Goal: Task Accomplishment & Management: Manage account settings

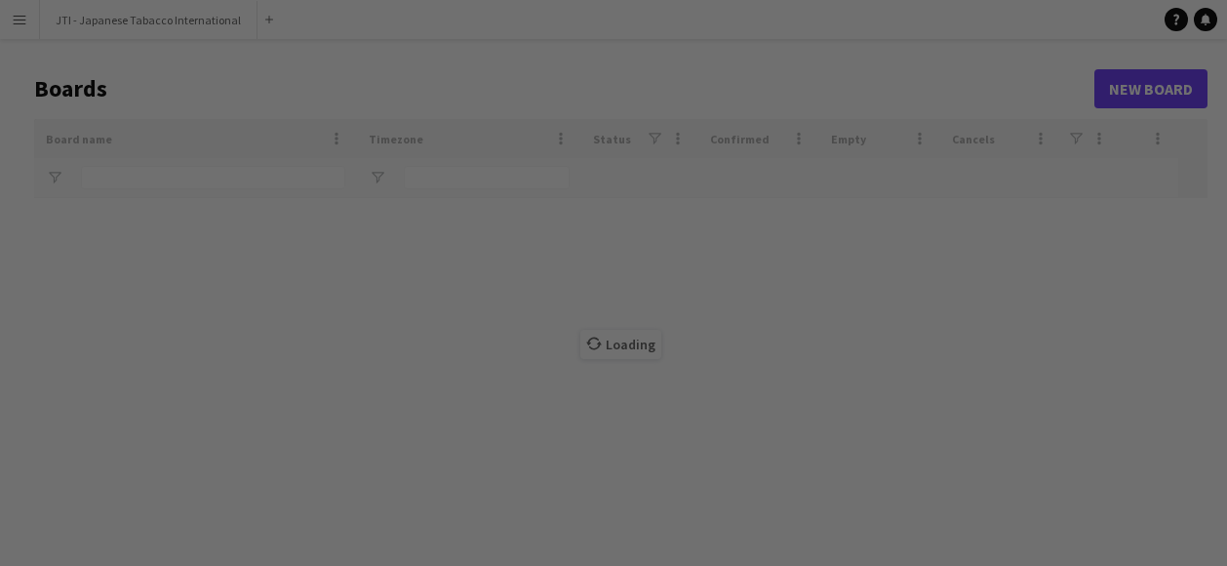
type input "***"
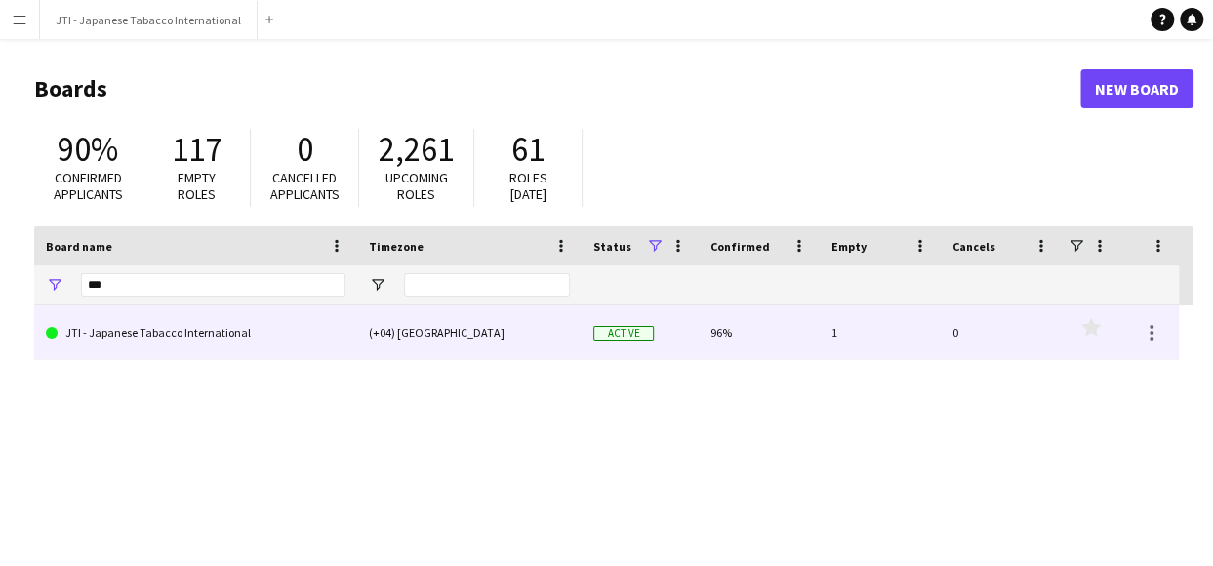
click at [189, 329] on link "JTI - Japanese Tabacco International" at bounding box center [196, 332] width 300 height 55
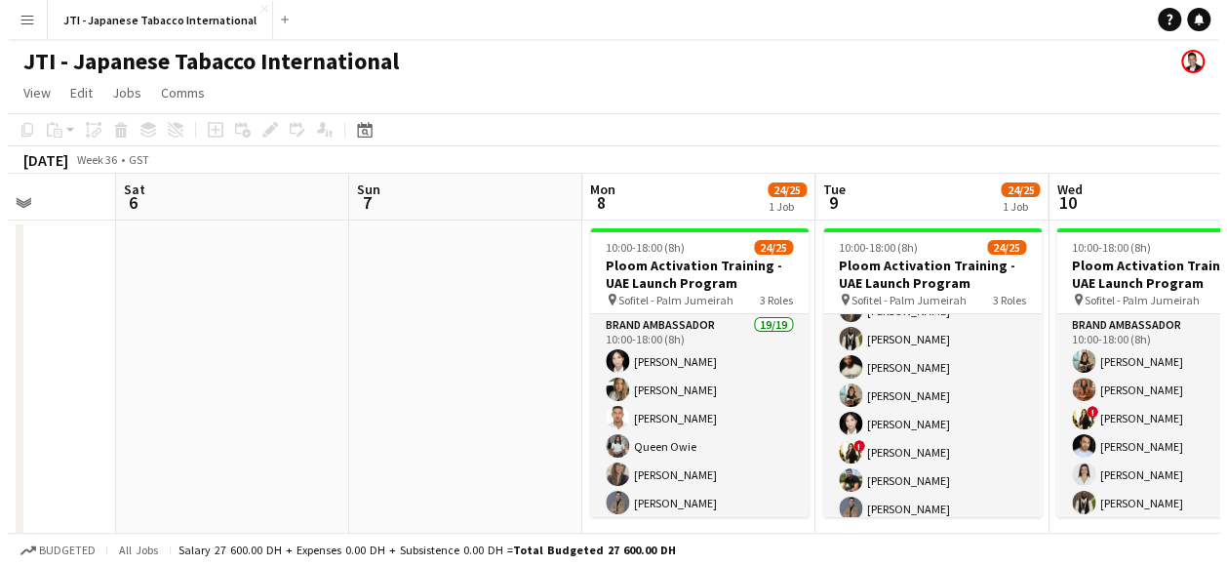
scroll to position [137, 0]
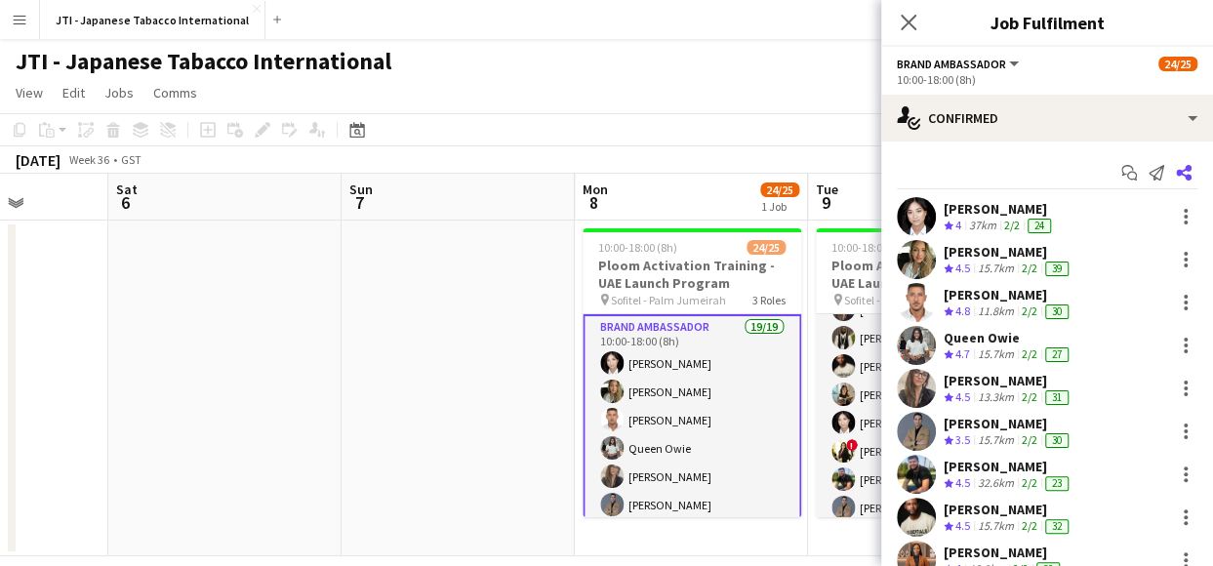
click at [1176, 167] on icon at bounding box center [1184, 173] width 16 height 16
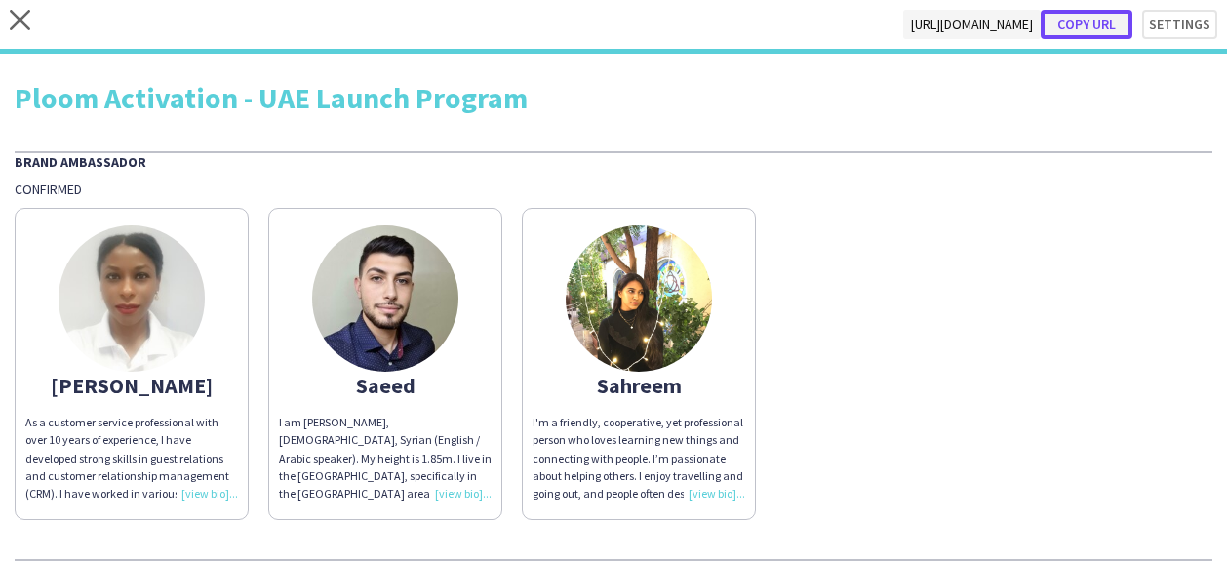
click at [1081, 22] on button "Copy url" at bounding box center [1087, 24] width 92 height 29
click at [19, 15] on icon "close" at bounding box center [20, 20] width 20 height 20
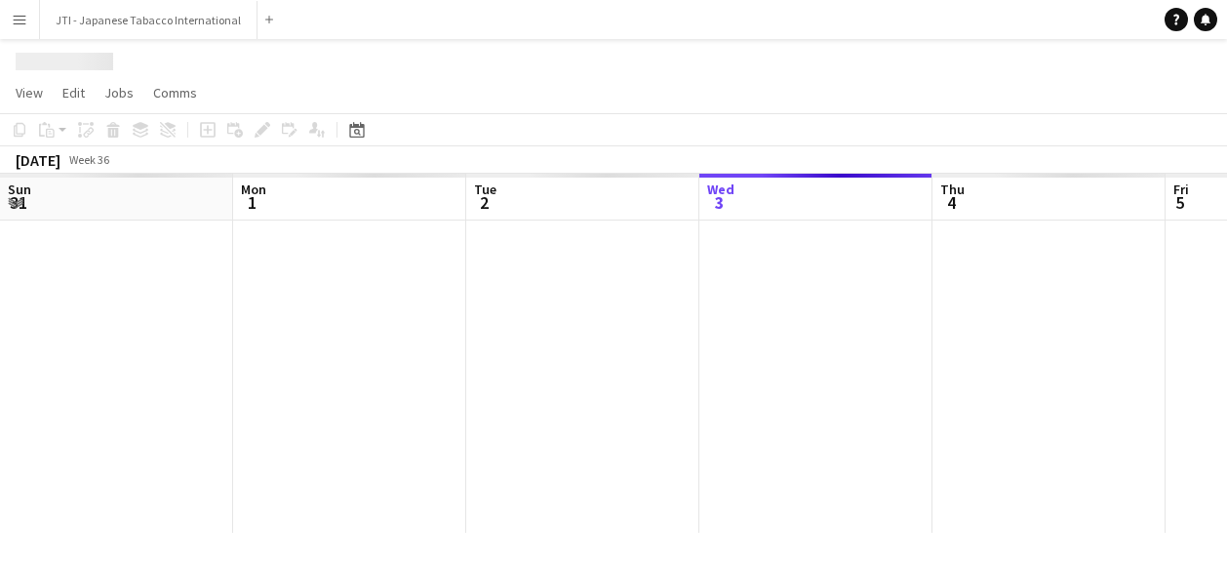
scroll to position [0, 466]
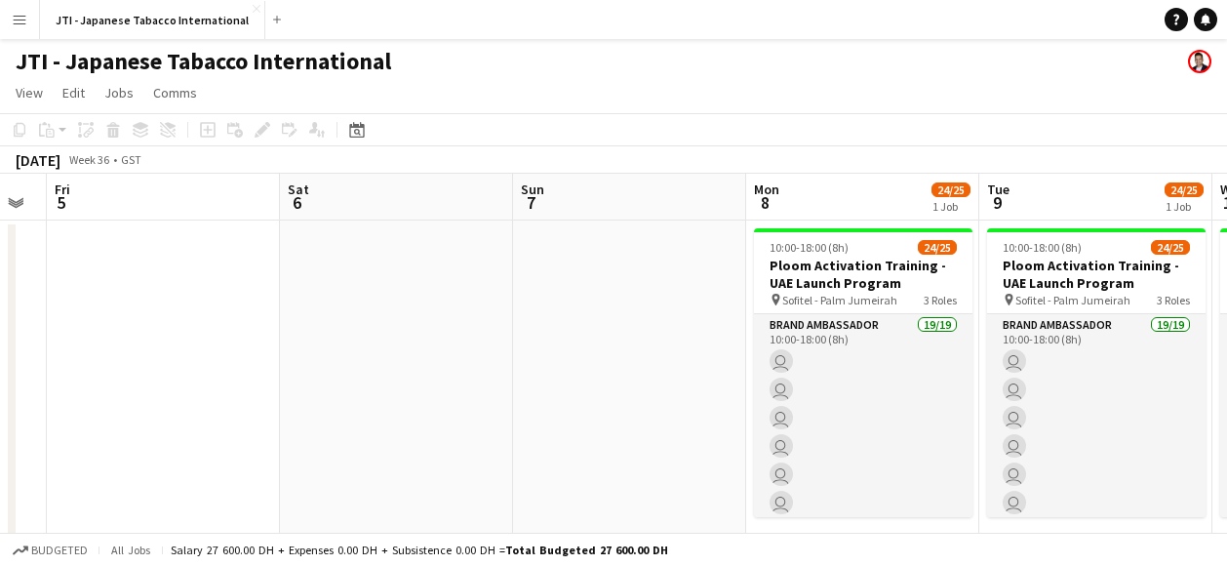
scroll to position [0, 692]
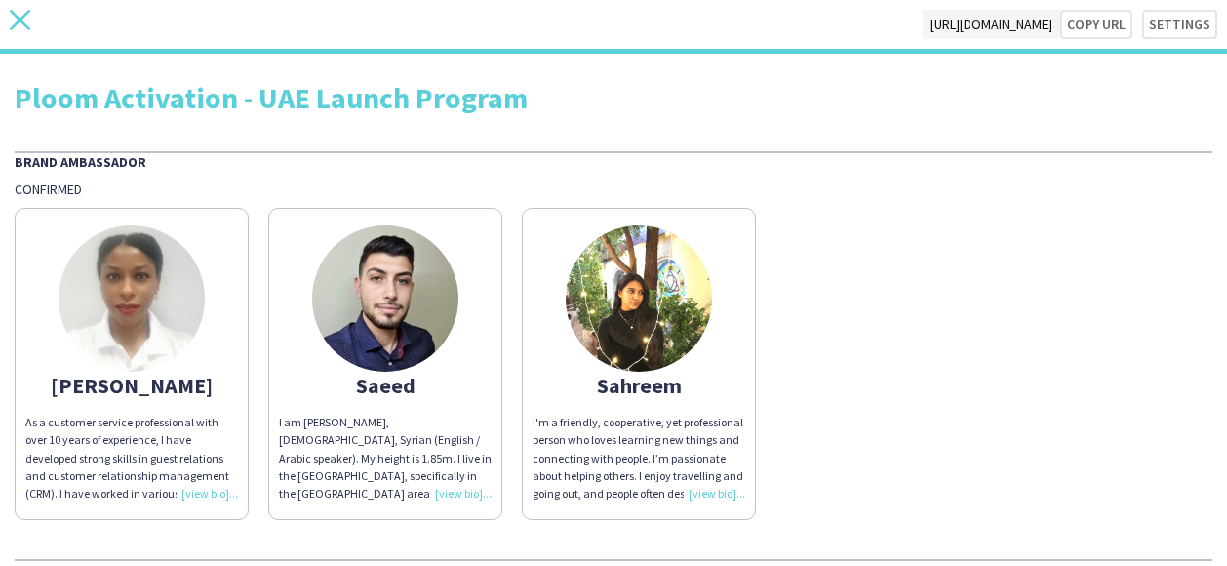
click at [12, 20] on icon "close" at bounding box center [20, 20] width 20 height 20
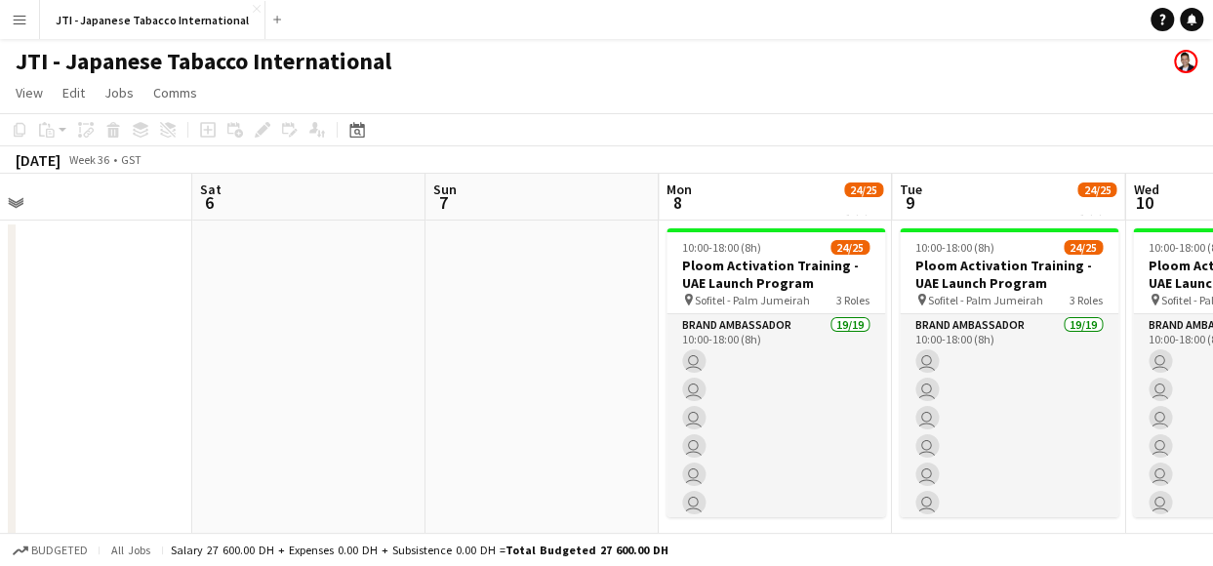
scroll to position [0, 741]
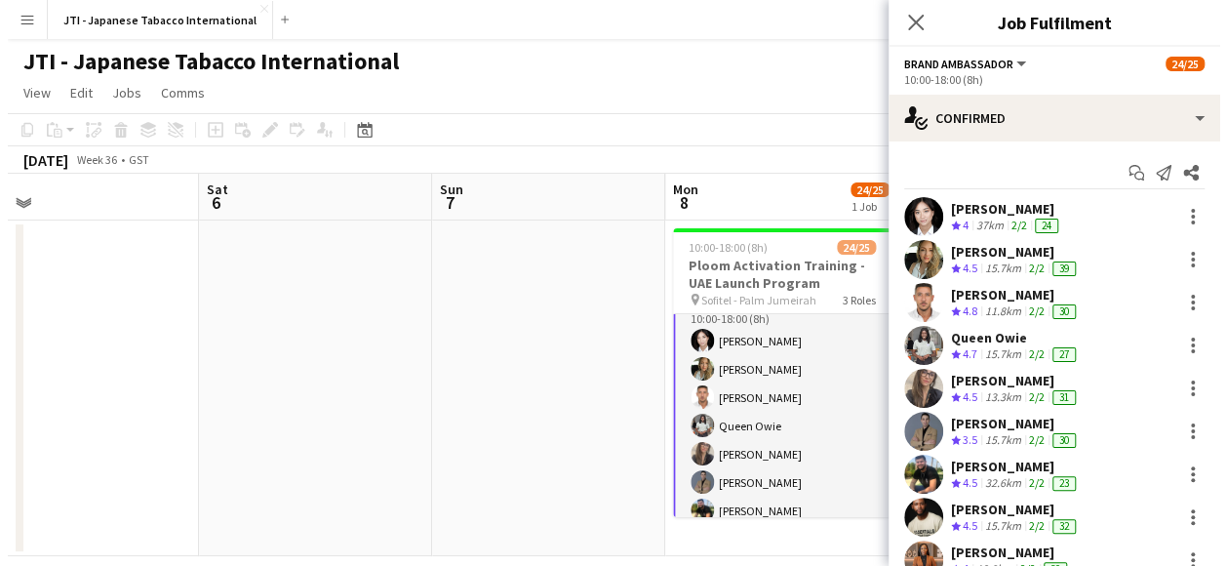
scroll to position [0, 0]
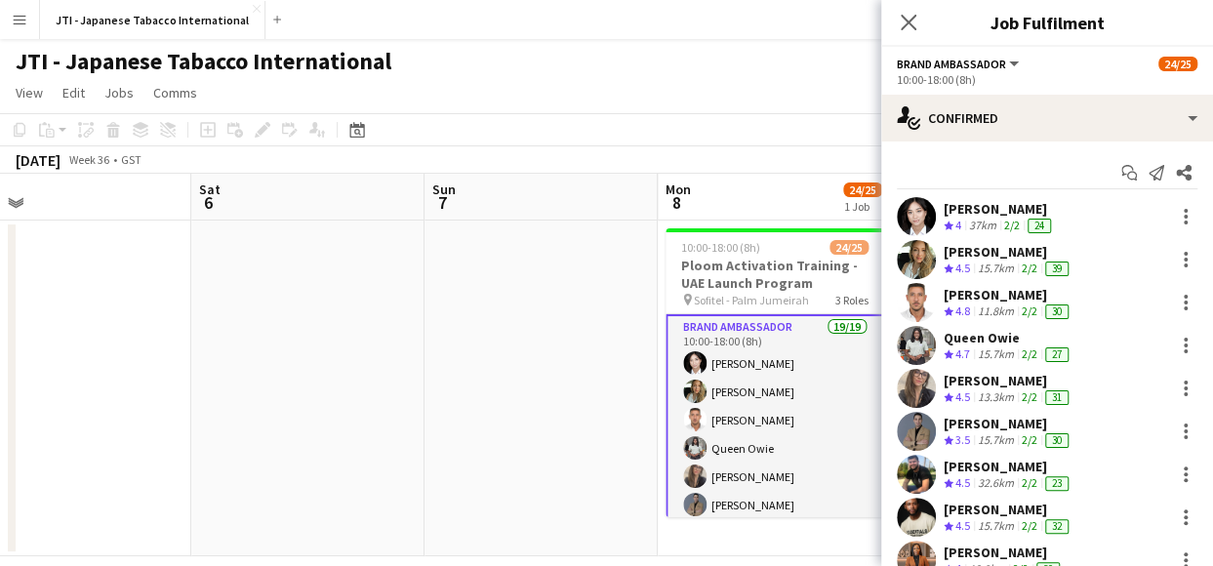
click at [15, 26] on app-icon "Menu" at bounding box center [20, 20] width 16 height 16
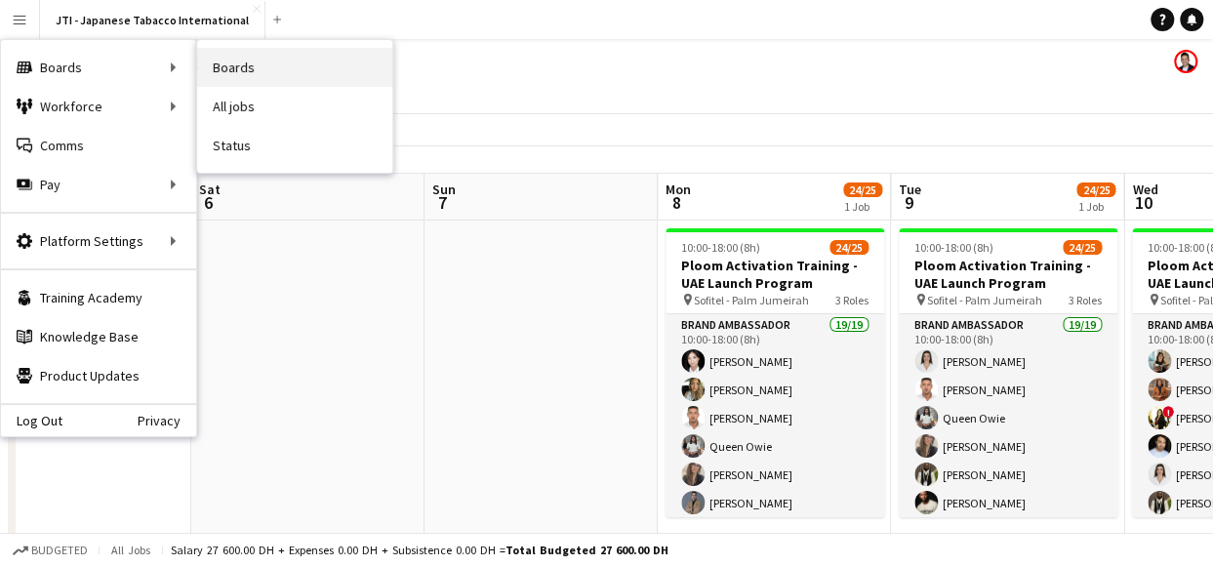
click at [286, 73] on link "Boards" at bounding box center [294, 67] width 195 height 39
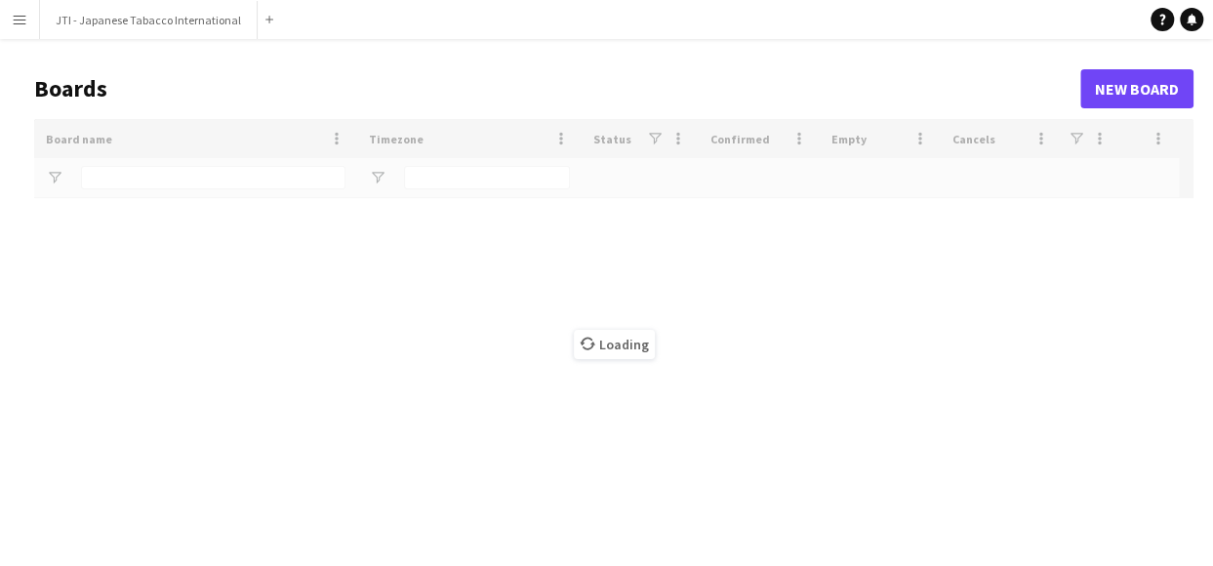
type input "***"
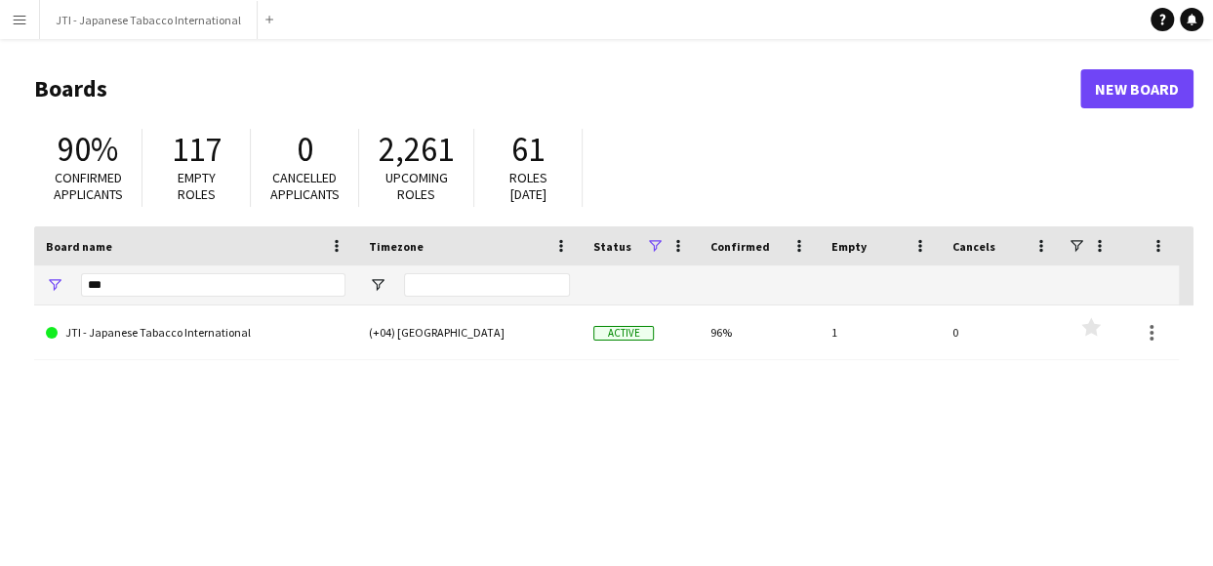
click at [19, 20] on app-icon "Menu" at bounding box center [20, 20] width 16 height 16
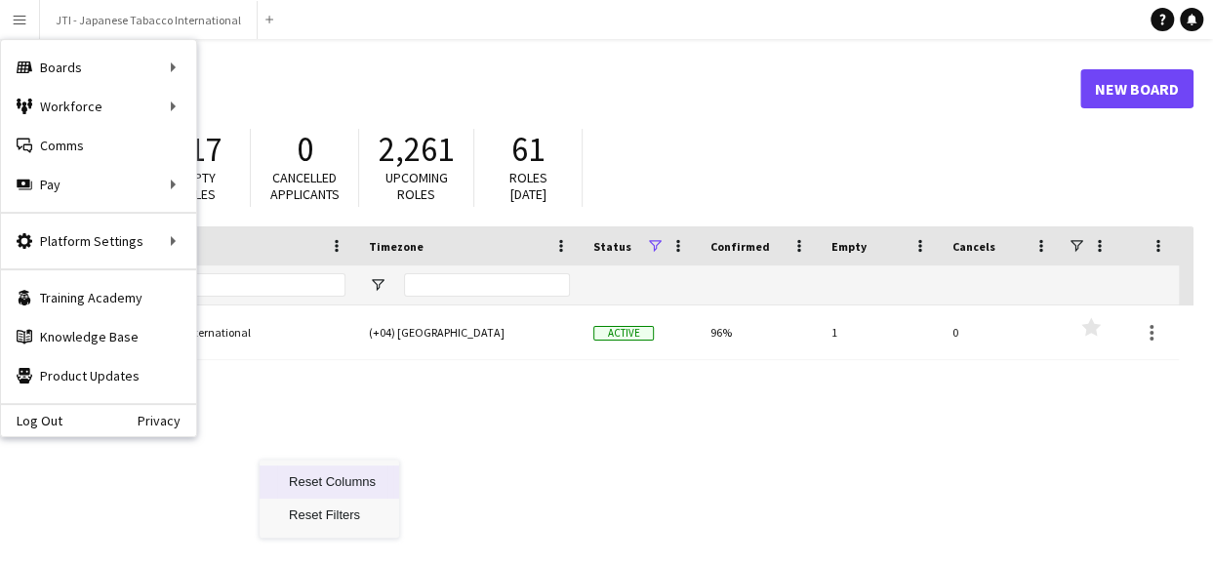
click at [199, 471] on div "JTI - Japanese Tabacco International (+04) [GEOGRAPHIC_DATA] Active 96% 1 0 Fav…" at bounding box center [613, 490] width 1159 height 371
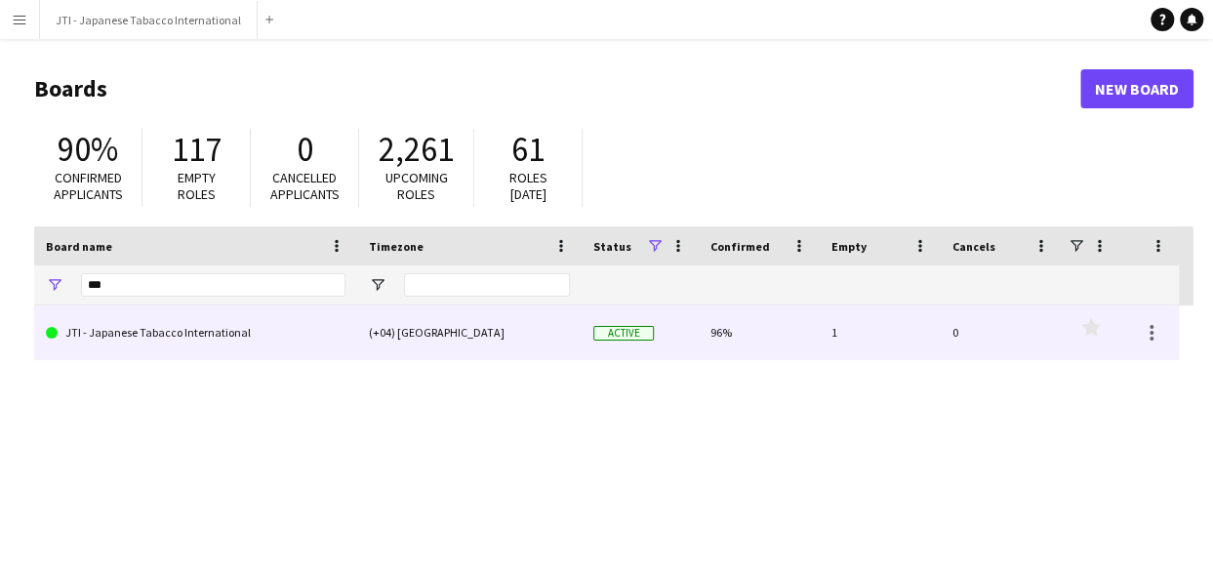
click at [100, 329] on link "JTI - Japanese Tabacco International" at bounding box center [196, 332] width 300 height 55
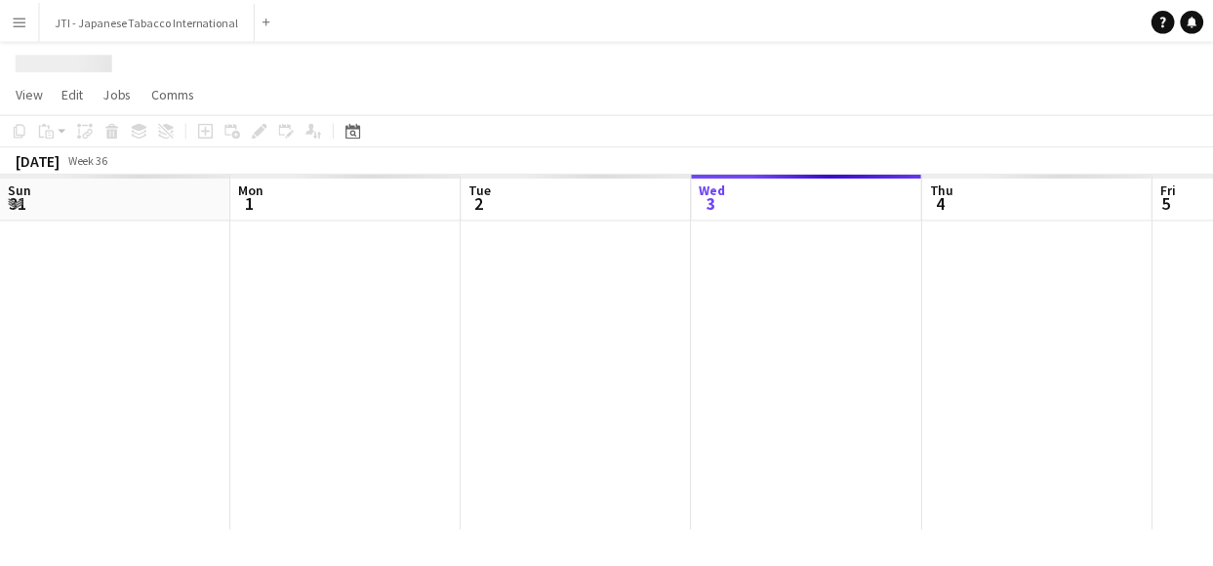
scroll to position [0, 466]
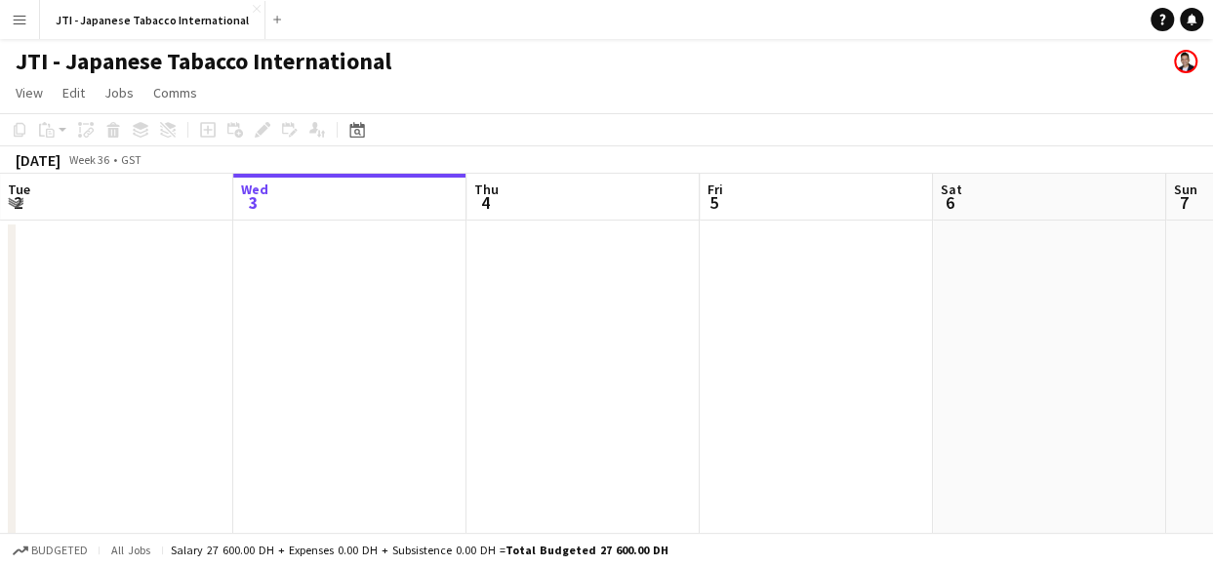
click at [21, 20] on app-icon "Menu" at bounding box center [20, 20] width 16 height 16
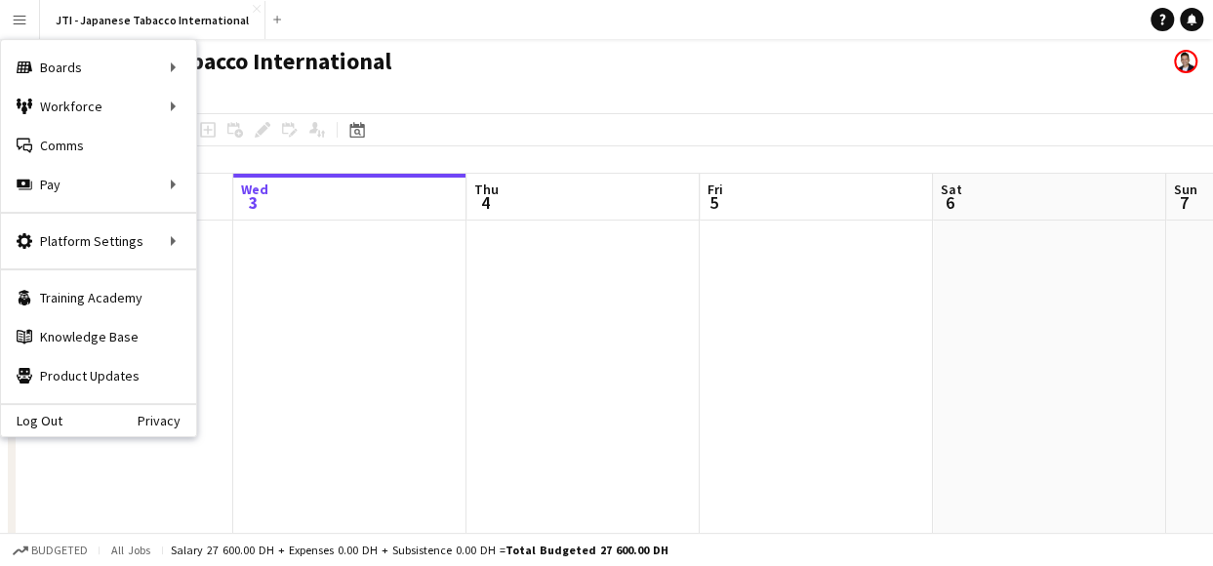
click at [541, 54] on div "JTI - Japanese Tabacco International" at bounding box center [606, 57] width 1213 height 37
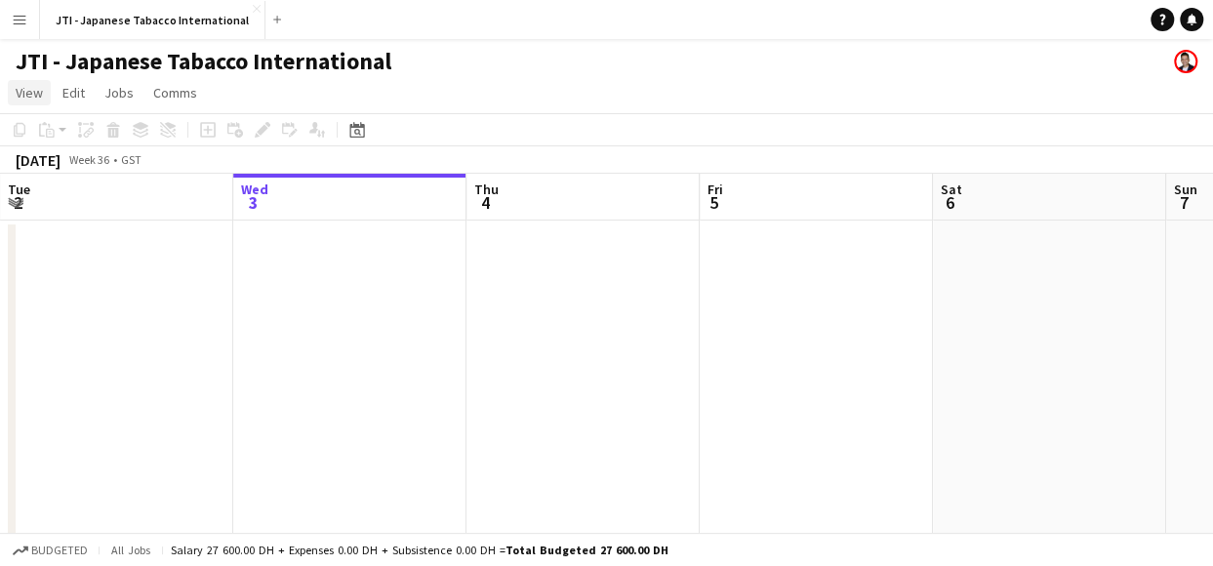
click at [41, 99] on span "View" at bounding box center [29, 93] width 27 height 18
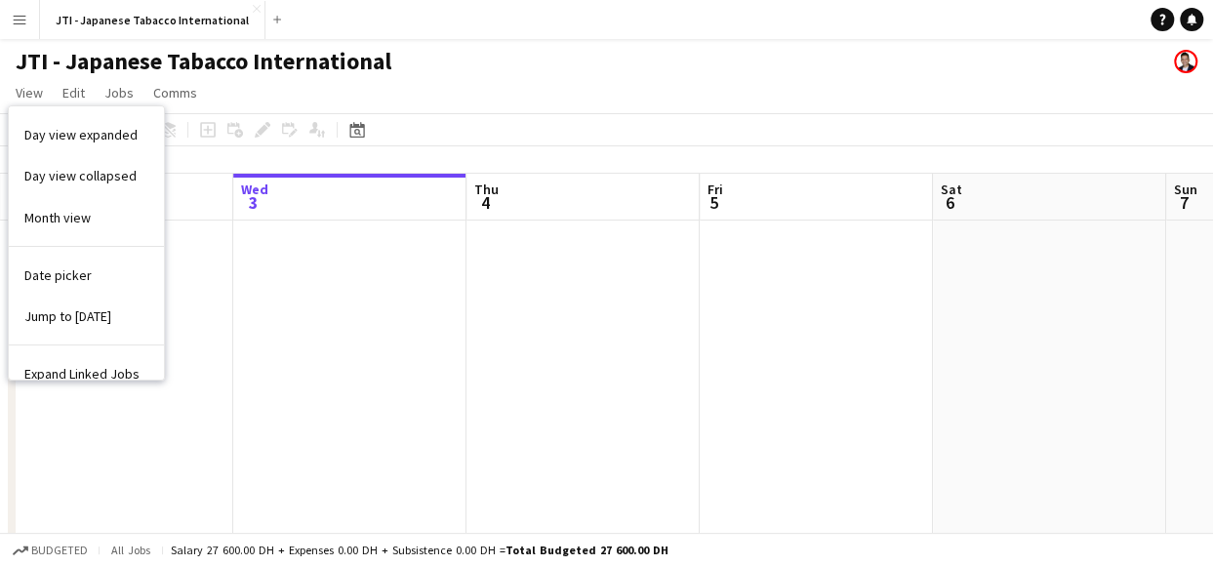
click at [23, 24] on app-icon "Menu" at bounding box center [20, 20] width 16 height 16
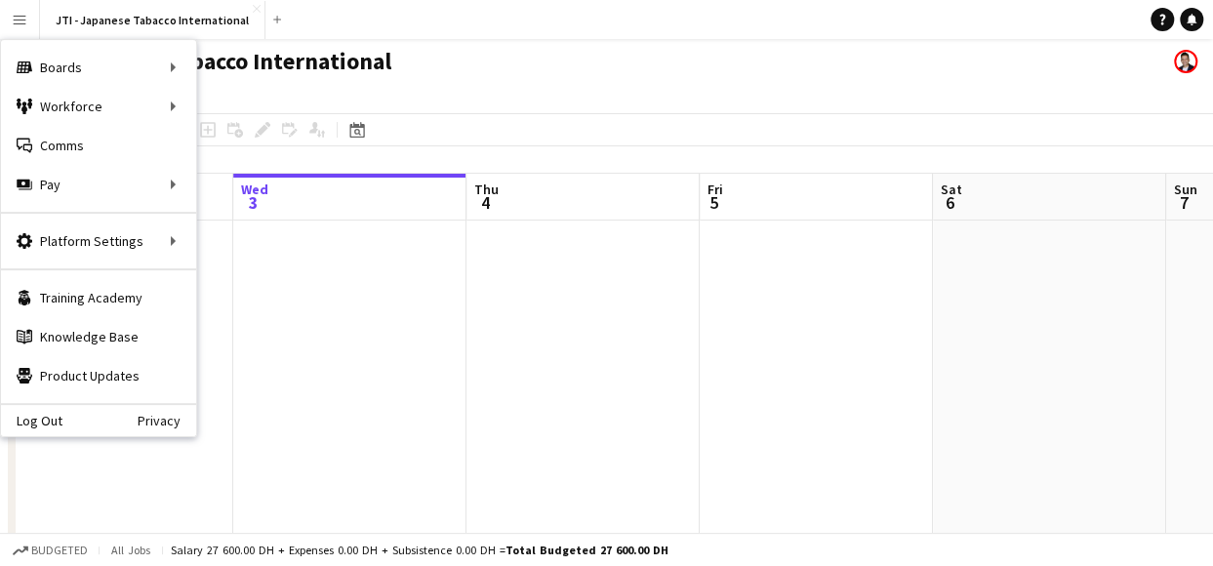
click at [373, 87] on app-page-menu "View Day view expanded Day view collapsed Month view Date picker Jump to [DATE]…" at bounding box center [606, 94] width 1213 height 37
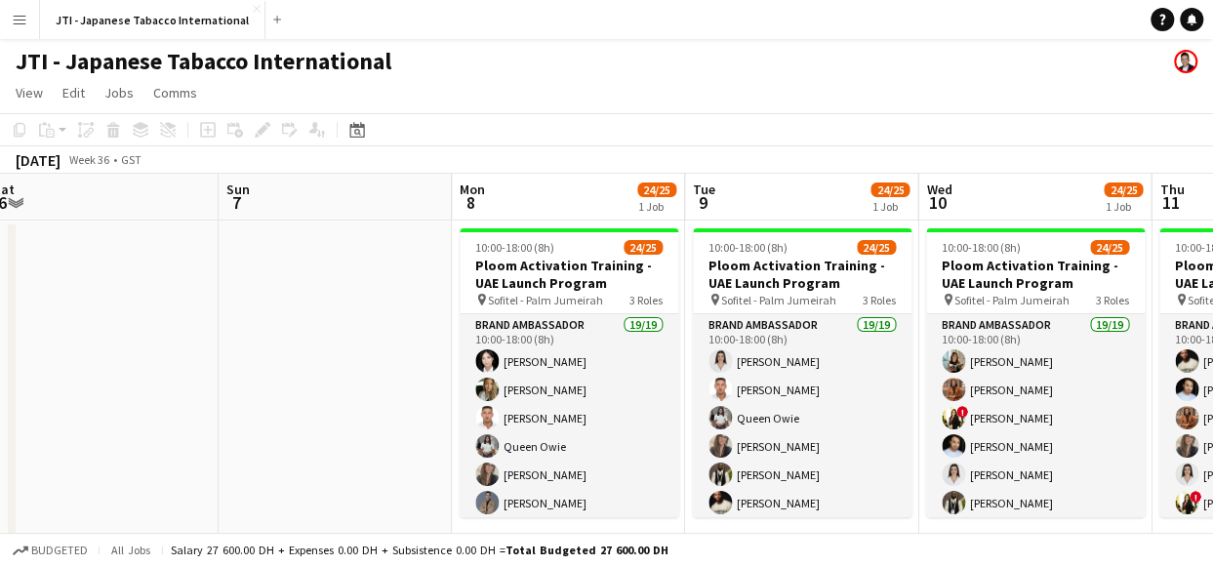
scroll to position [0, 948]
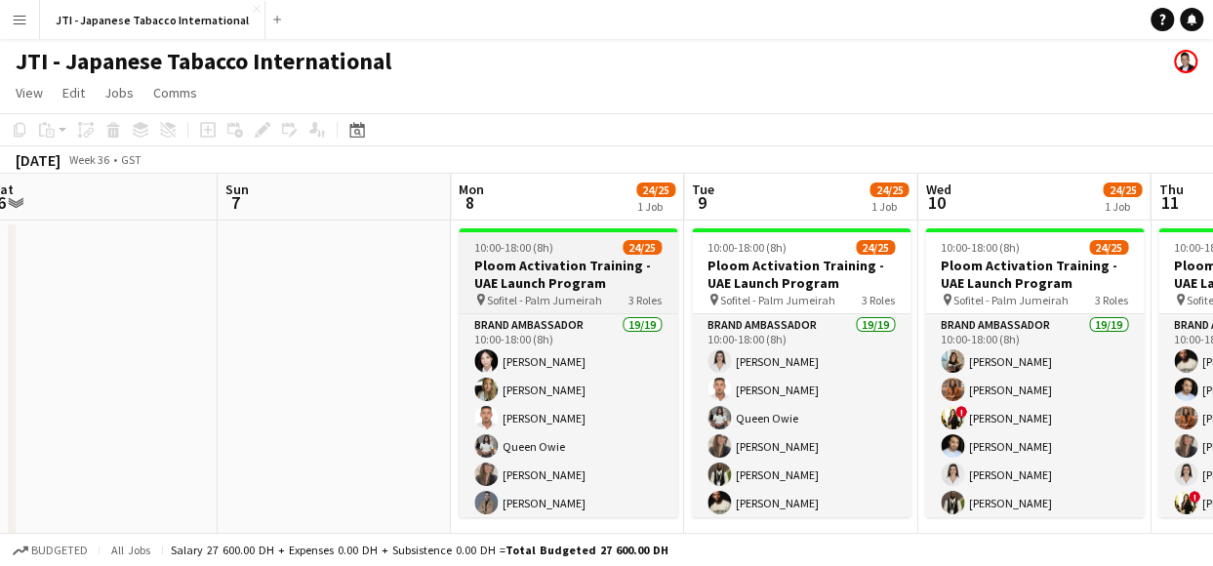
click at [574, 294] on span "Sofitel - Palm Jumeirah" at bounding box center [544, 300] width 115 height 15
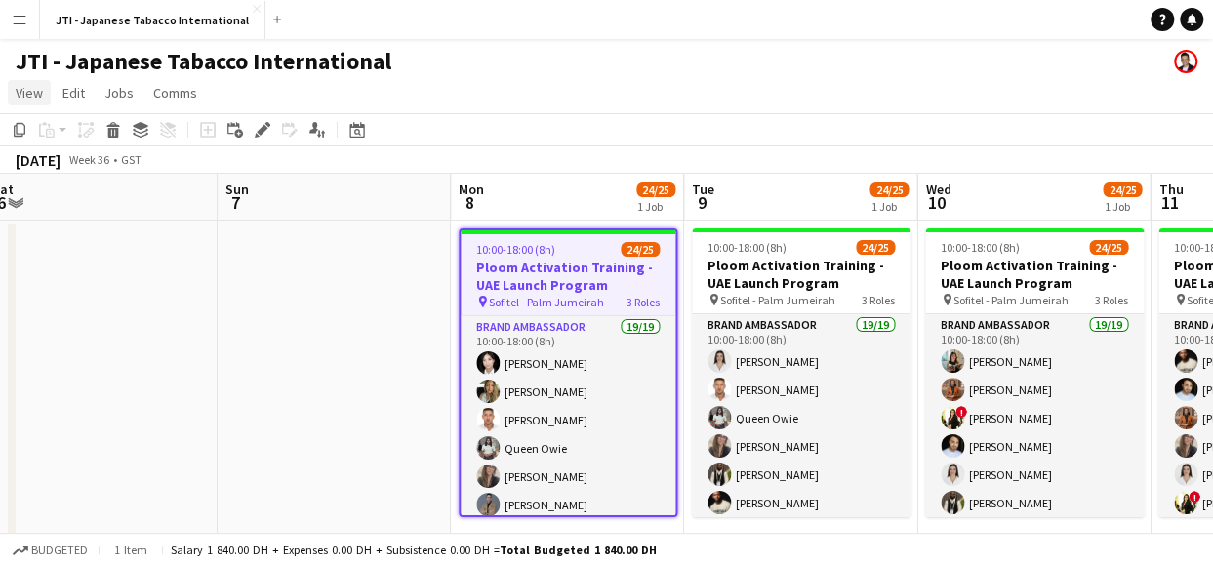
click at [31, 93] on span "View" at bounding box center [29, 93] width 27 height 18
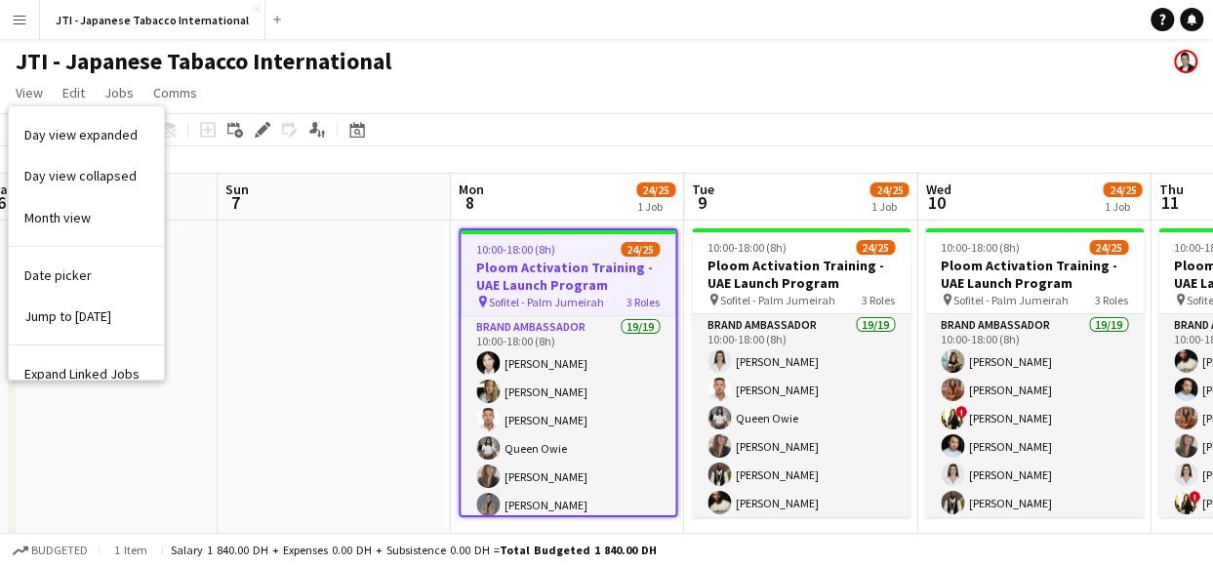
click at [359, 104] on app-page-menu "View Day view expanded Day view collapsed Month view Date picker Jump to [DATE]…" at bounding box center [606, 94] width 1213 height 37
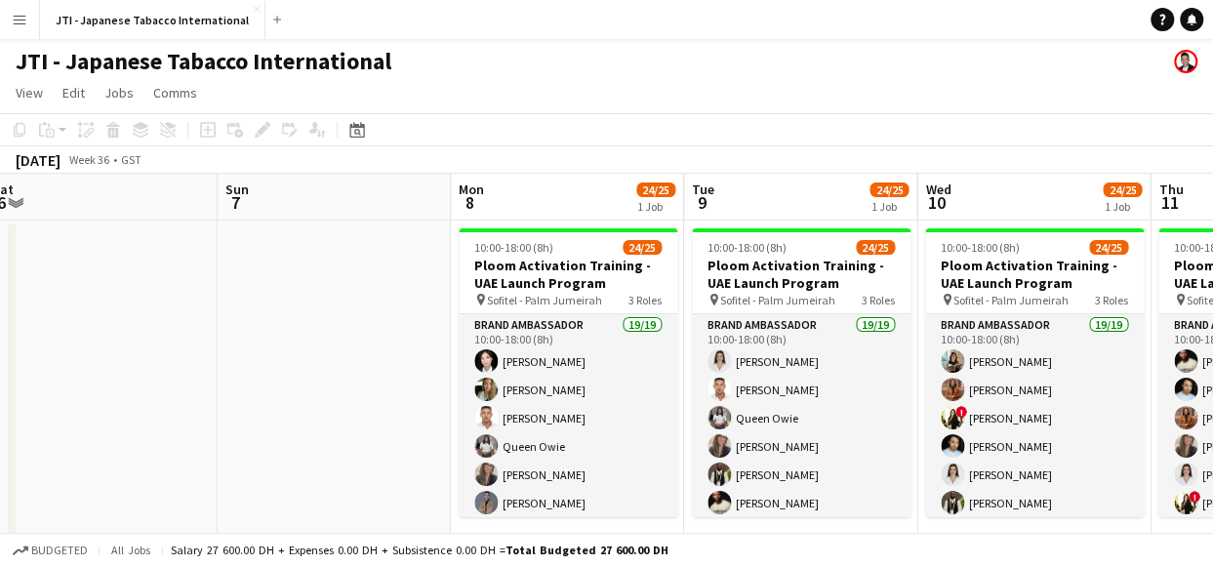
click at [31, 13] on button "Menu" at bounding box center [19, 19] width 39 height 39
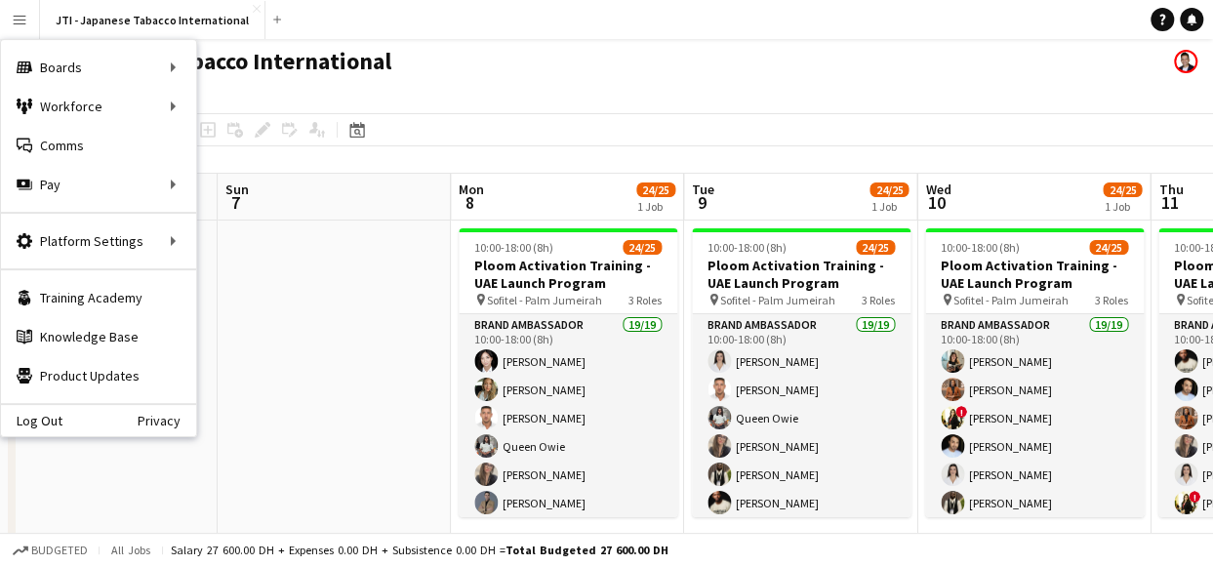
click at [322, 358] on app-date-cell at bounding box center [334, 388] width 233 height 336
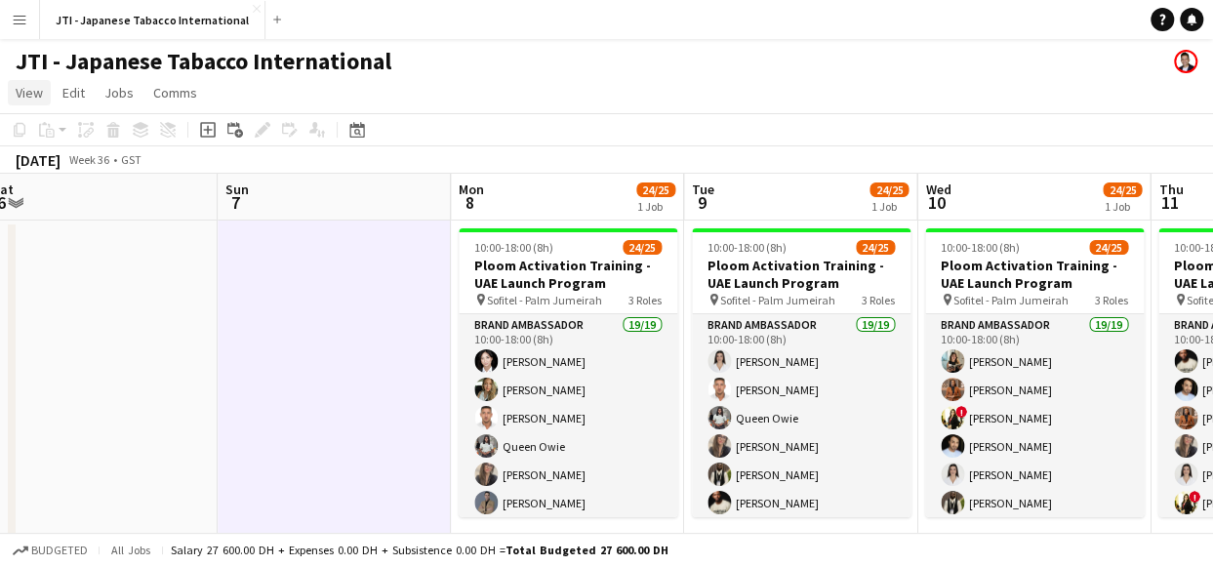
click at [30, 98] on span "View" at bounding box center [29, 93] width 27 height 18
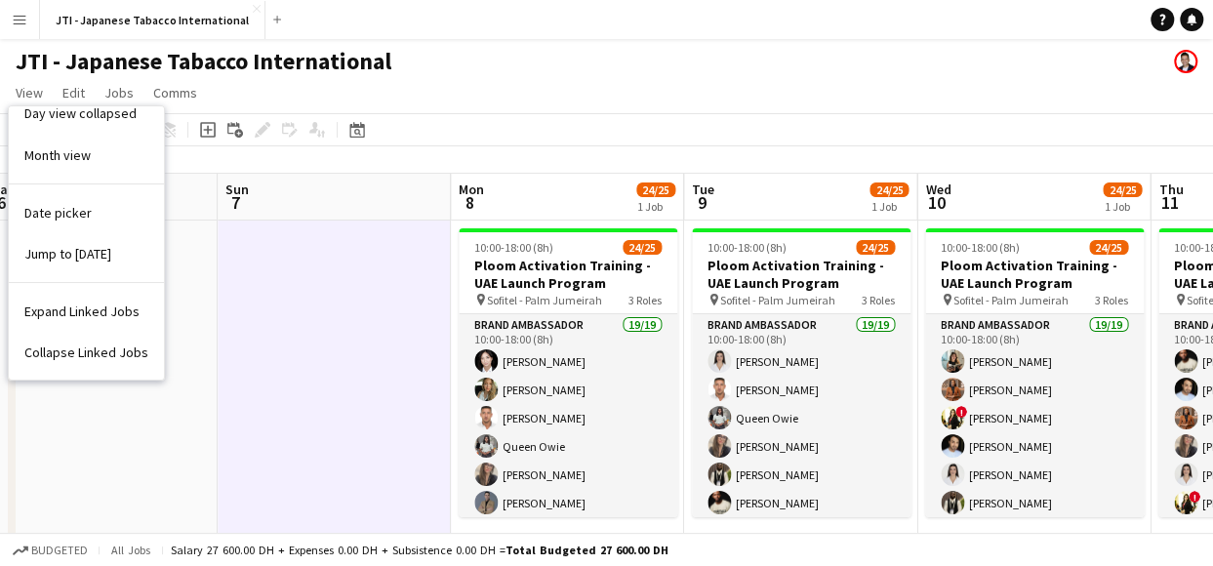
scroll to position [0, 0]
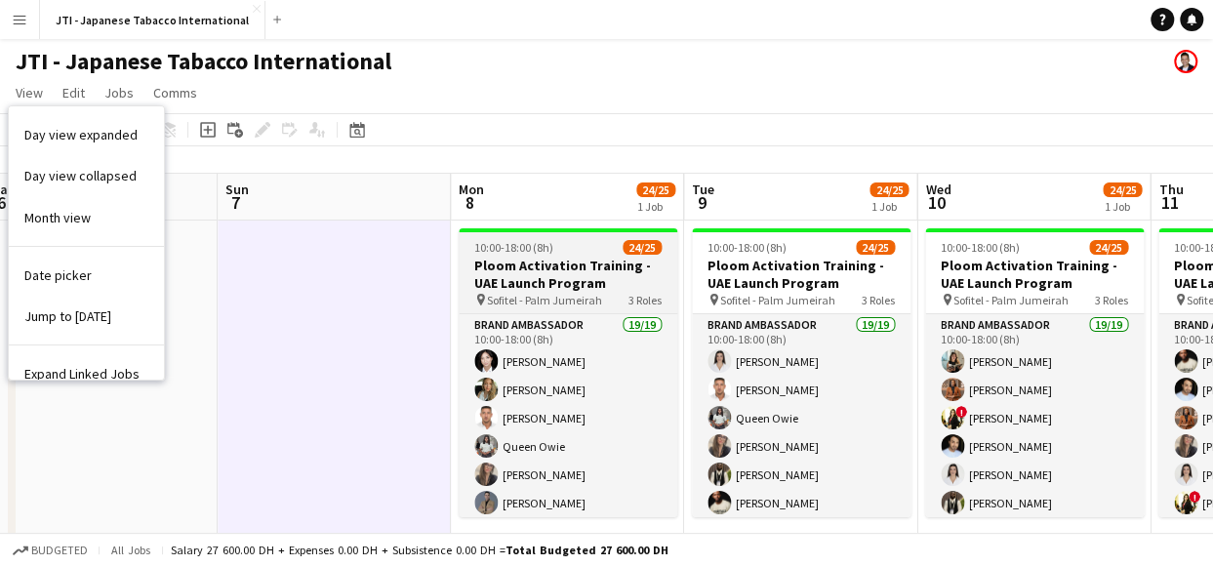
click at [572, 245] on div "10:00-18:00 (8h) 24/25" at bounding box center [568, 247] width 219 height 15
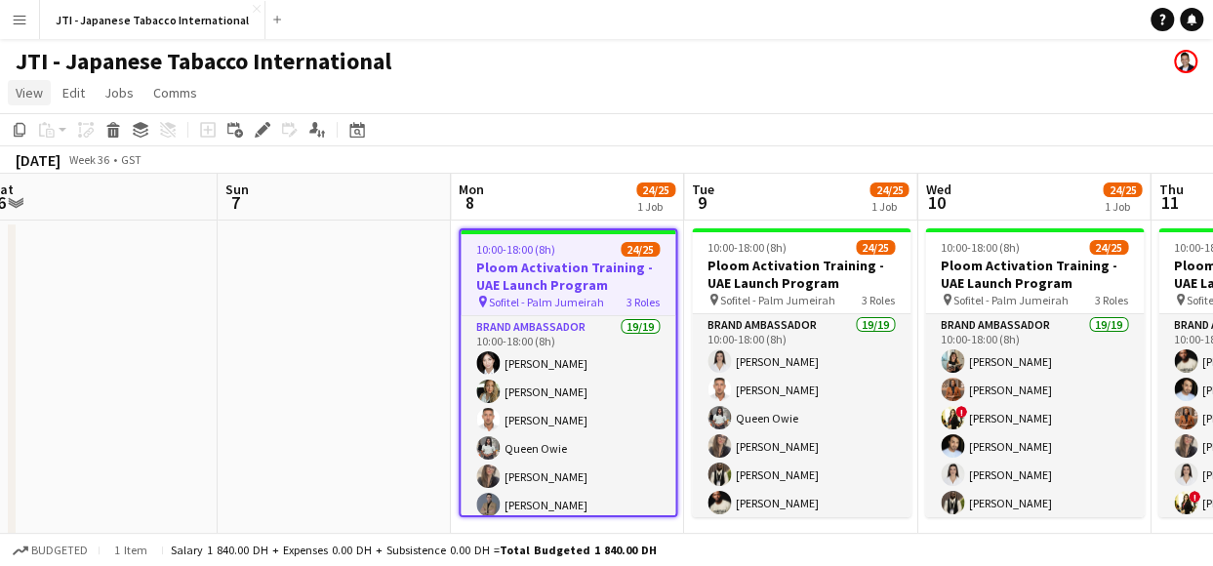
click at [36, 91] on span "View" at bounding box center [29, 93] width 27 height 18
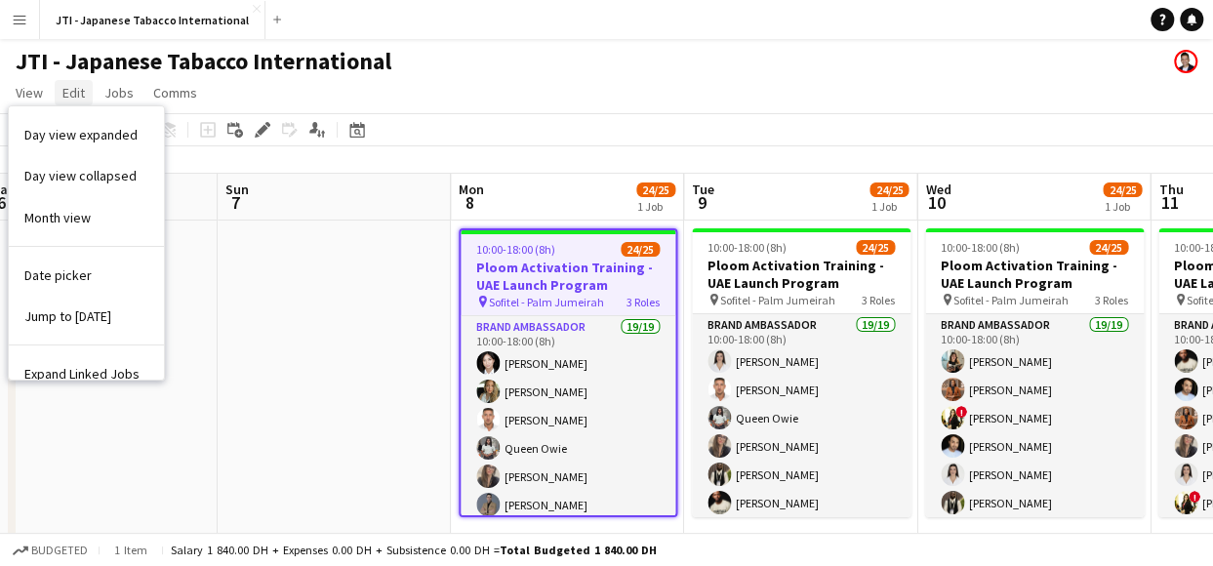
click at [80, 96] on span "Edit" at bounding box center [73, 93] width 22 height 18
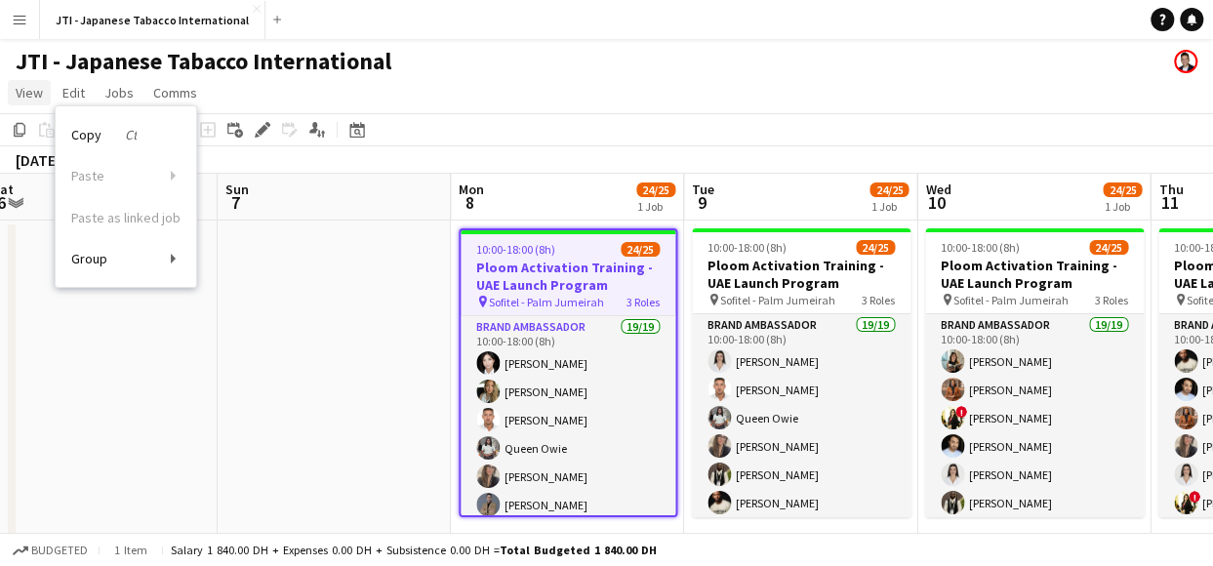
click at [40, 91] on span "View" at bounding box center [29, 93] width 27 height 18
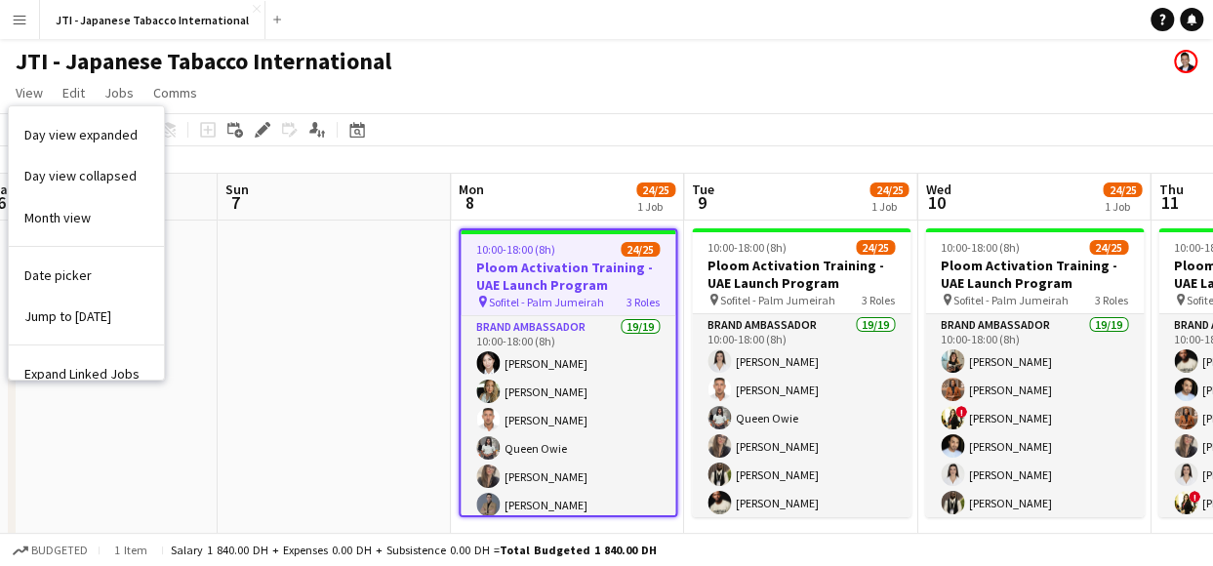
click at [449, 88] on app-page-menu "View Day view expanded Day view collapsed Month view Date picker Jump to [DATE]…" at bounding box center [606, 94] width 1213 height 37
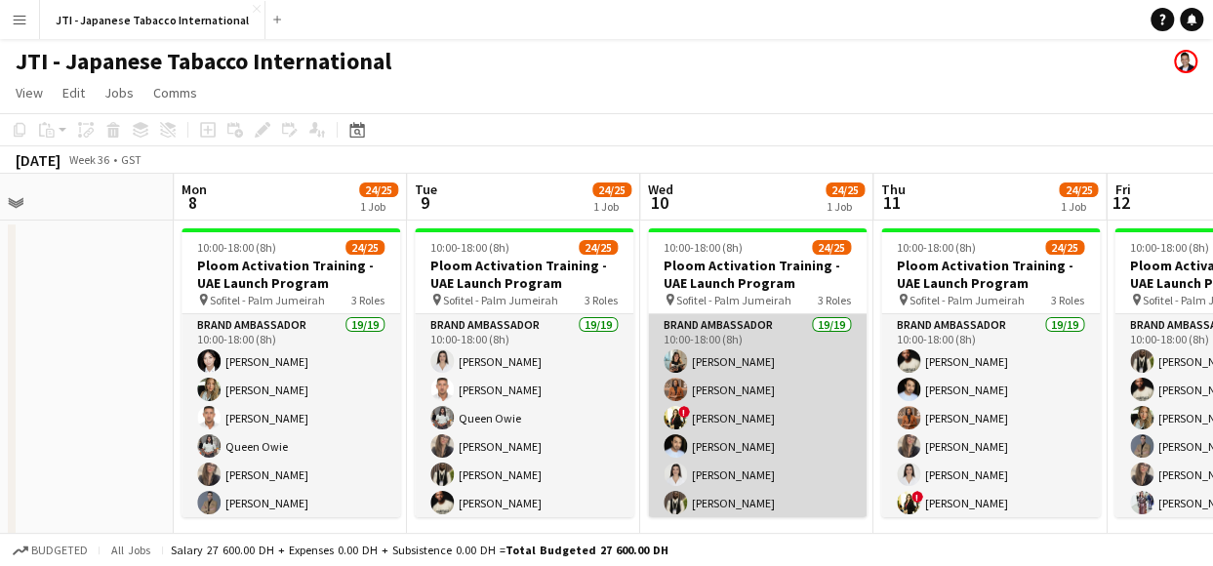
scroll to position [0, 777]
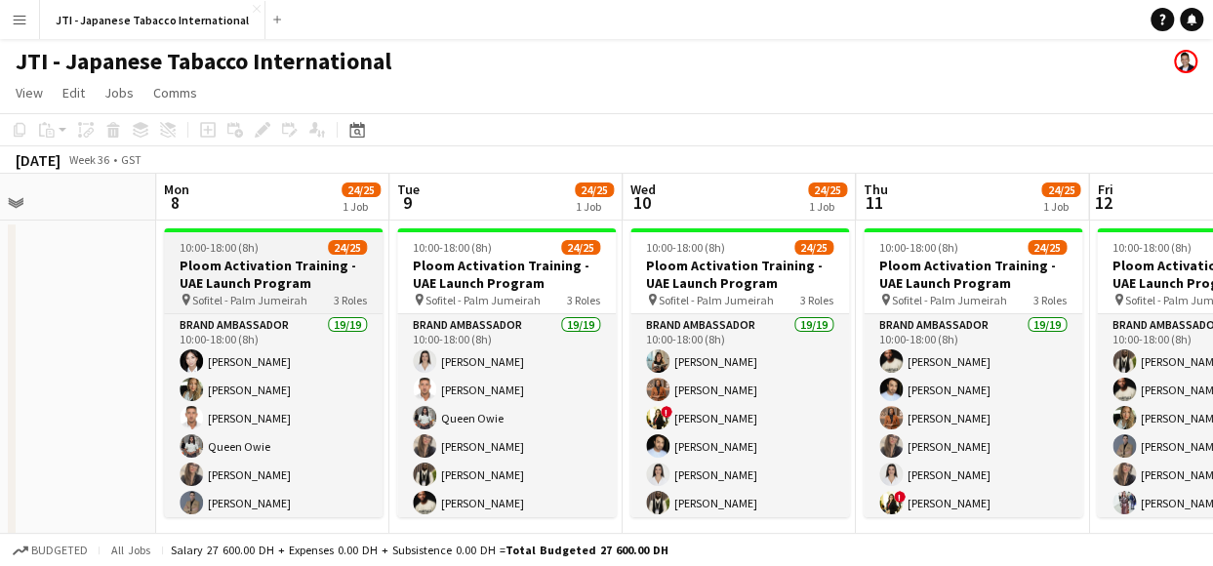
click at [271, 278] on h3 "Ploom Activation Training - UAE Launch Program" at bounding box center [273, 274] width 219 height 35
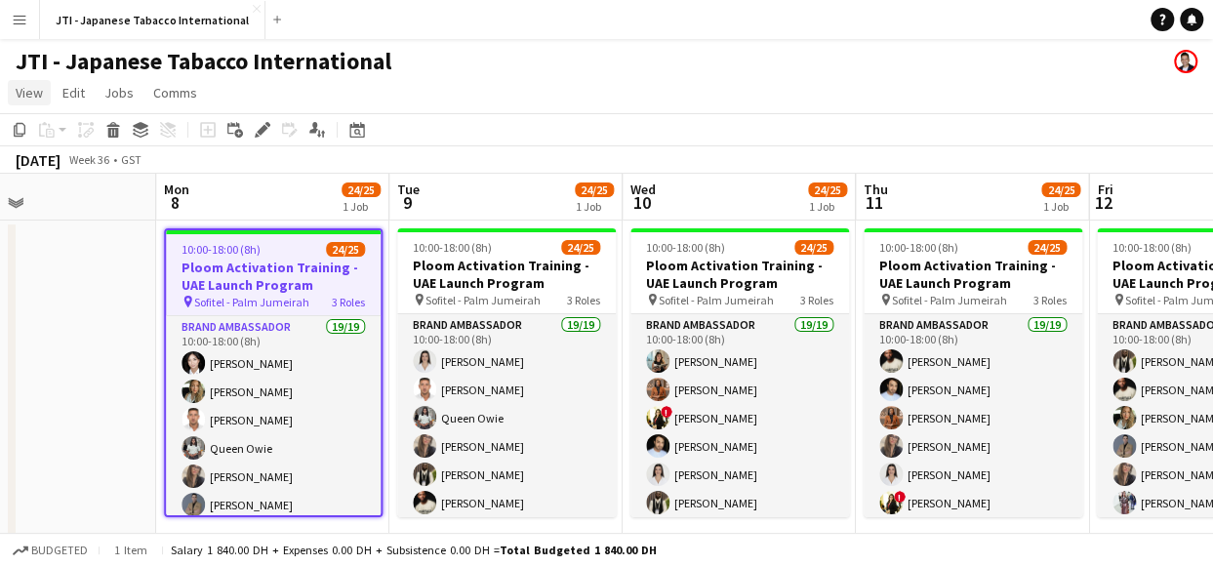
click at [27, 101] on link "View" at bounding box center [29, 92] width 43 height 25
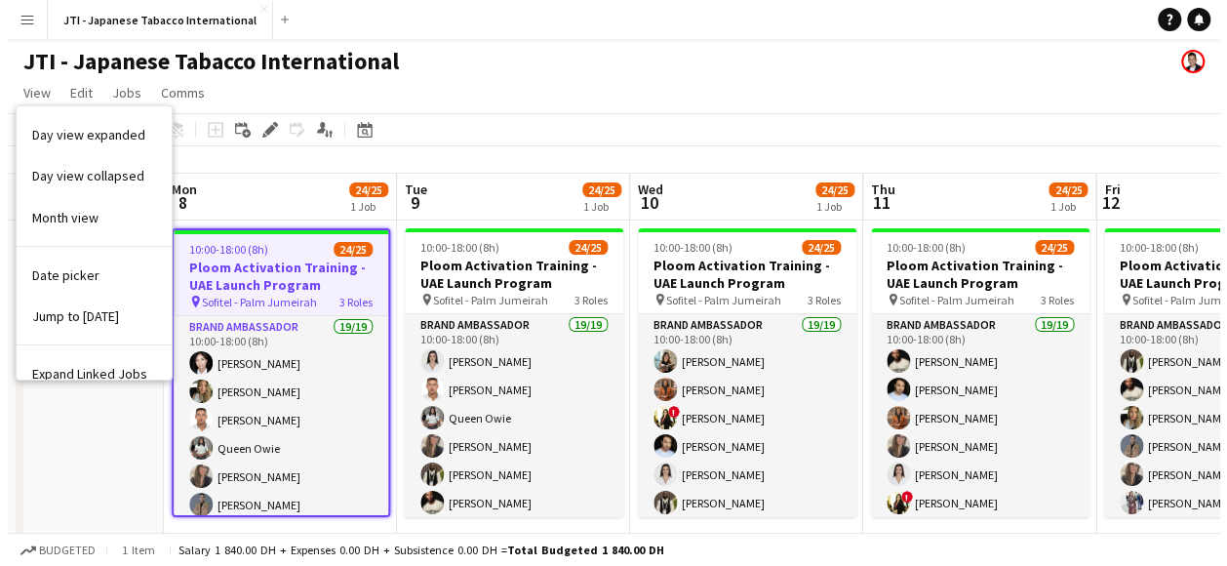
scroll to position [62, 0]
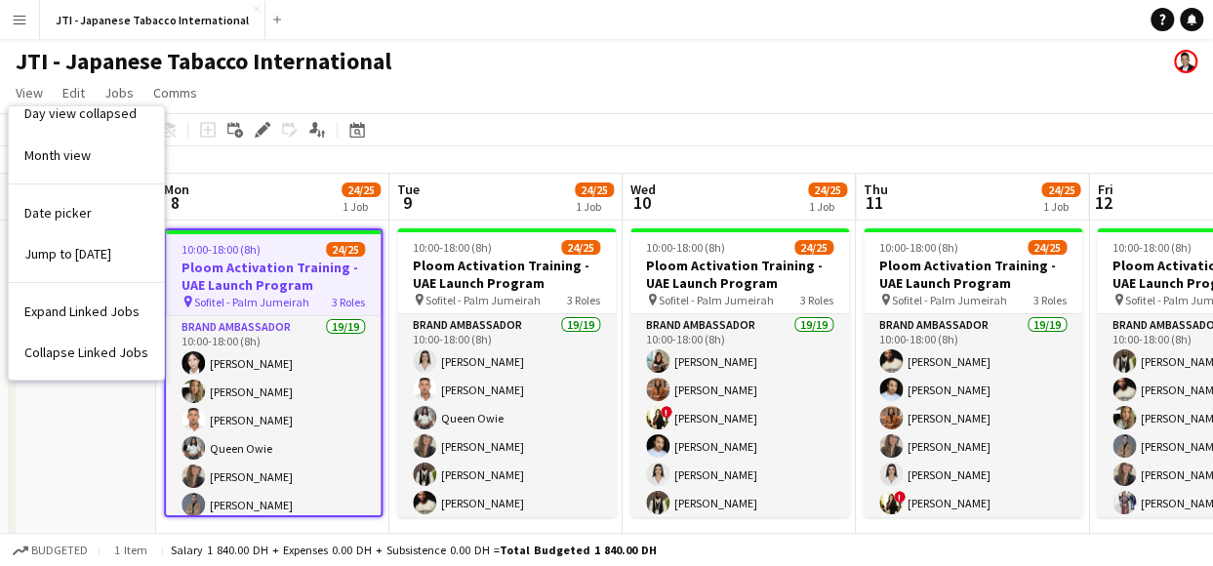
click at [581, 75] on div "JTI - Japanese Tabacco International" at bounding box center [606, 57] width 1213 height 37
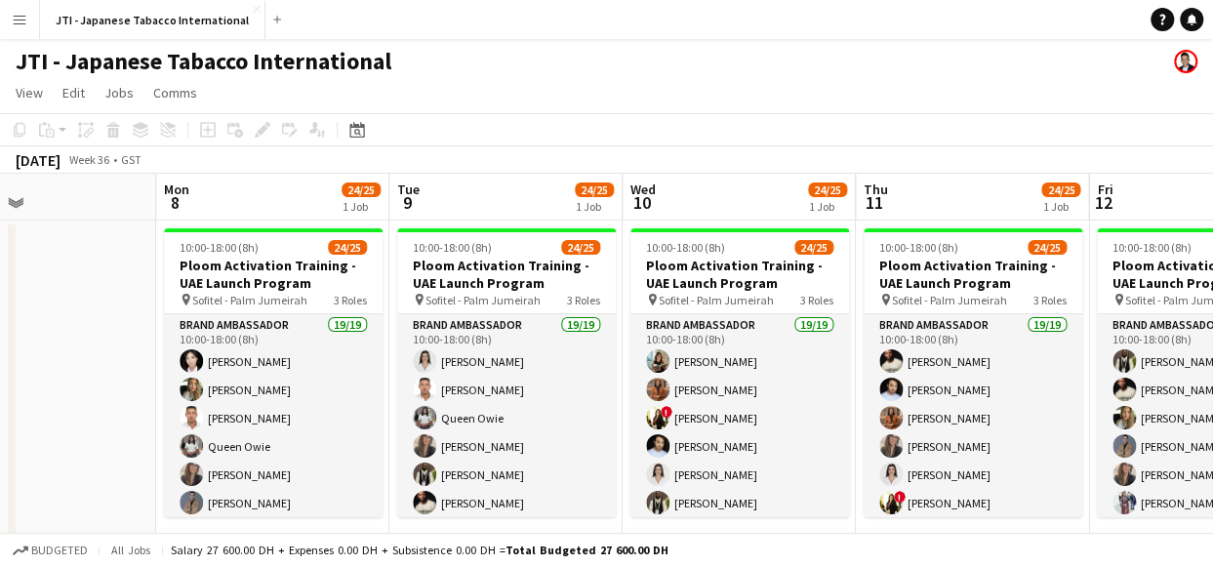
click at [27, 20] on button "Menu" at bounding box center [19, 19] width 39 height 39
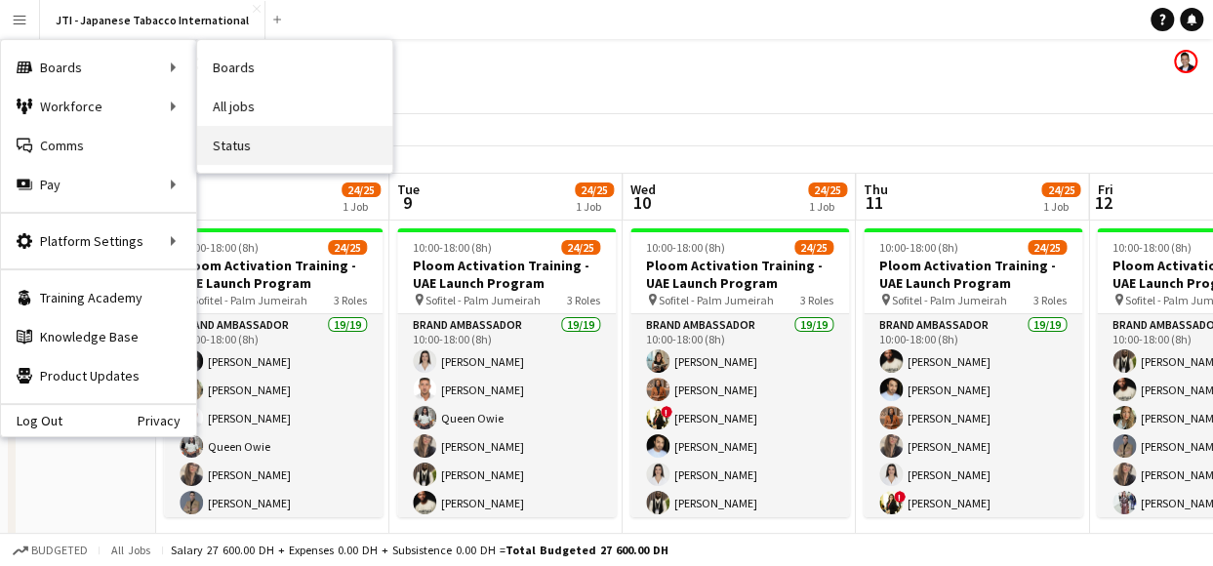
click at [248, 151] on link "Status" at bounding box center [294, 145] width 195 height 39
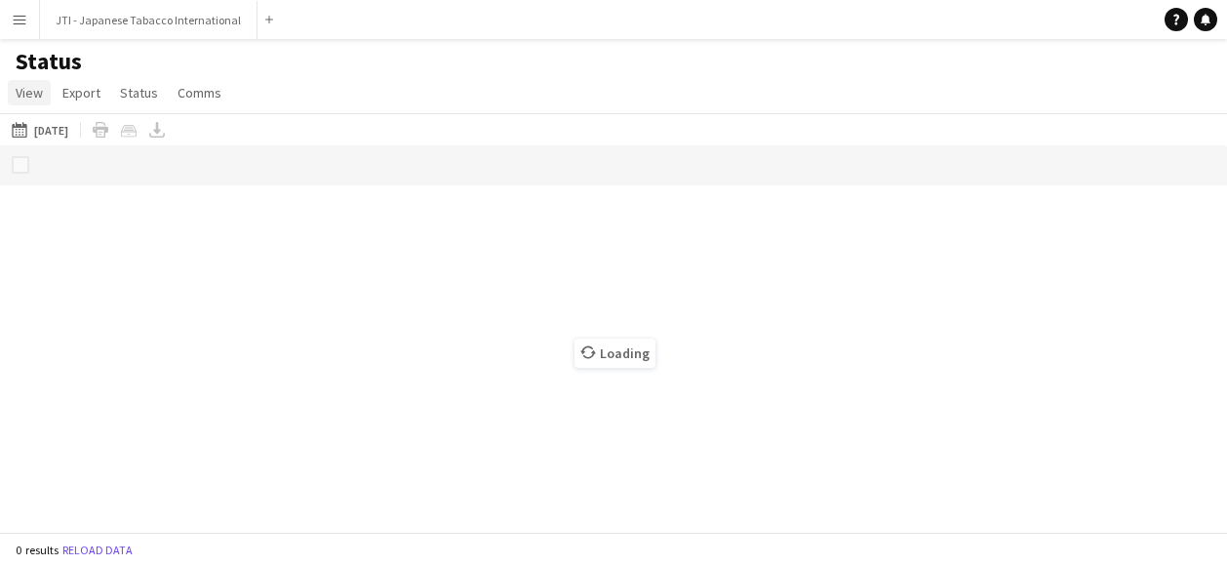
click at [28, 89] on span "View" at bounding box center [29, 93] width 27 height 18
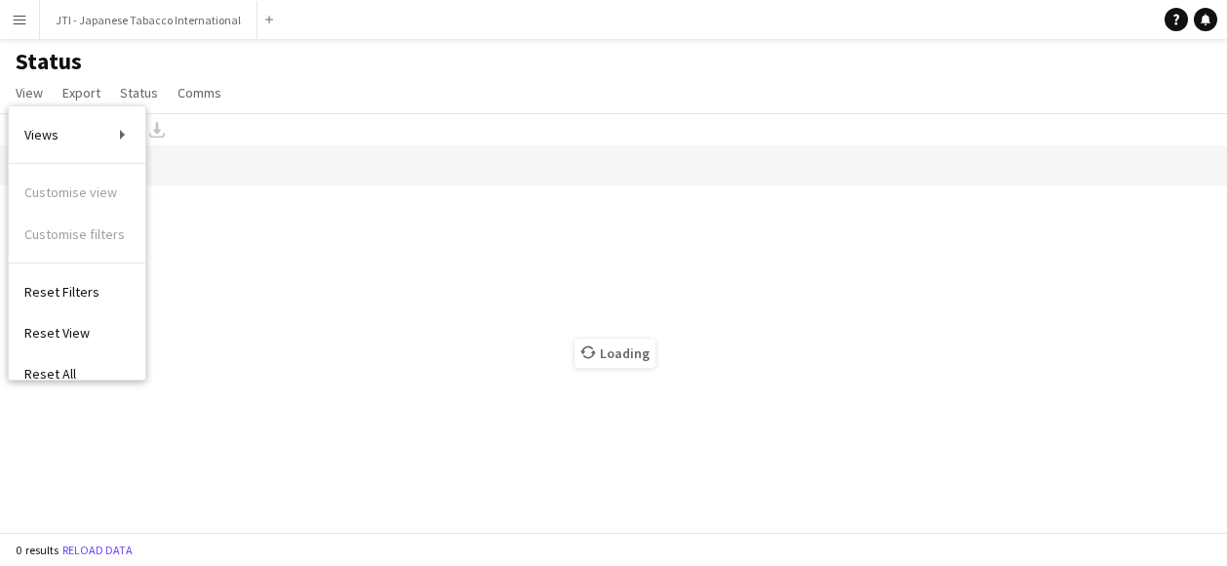
click at [552, 34] on app-navbar "Menu Boards Boards Boards All jobs Status Workforce Workforce My Workforce Recr…" at bounding box center [613, 19] width 1227 height 39
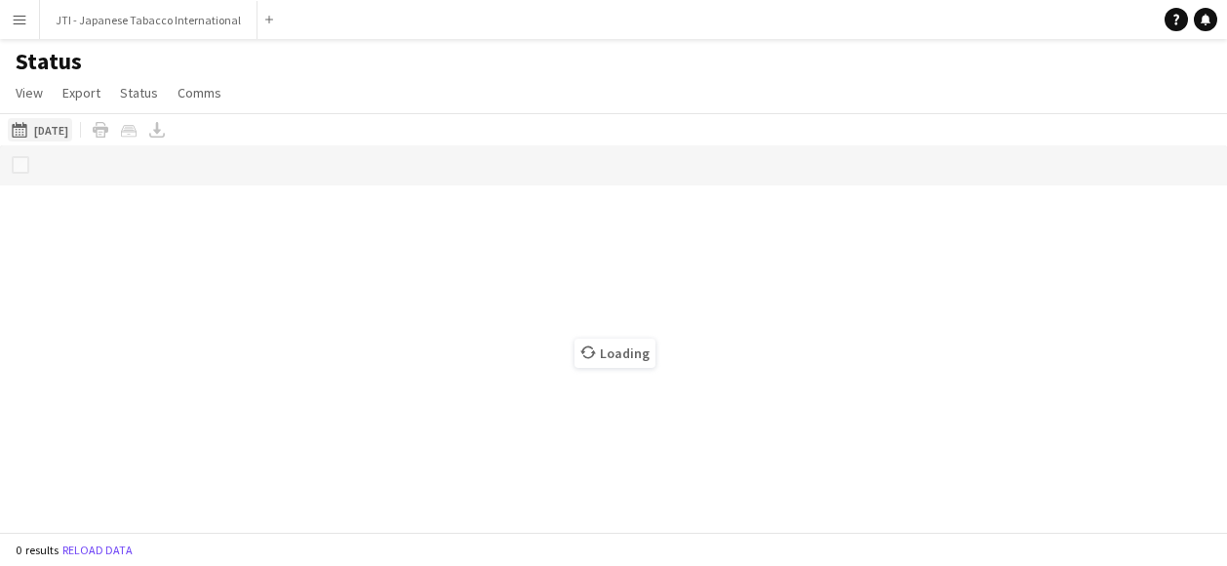
click at [67, 129] on button "[DATE] to [DATE] [DATE]" at bounding box center [40, 129] width 64 height 23
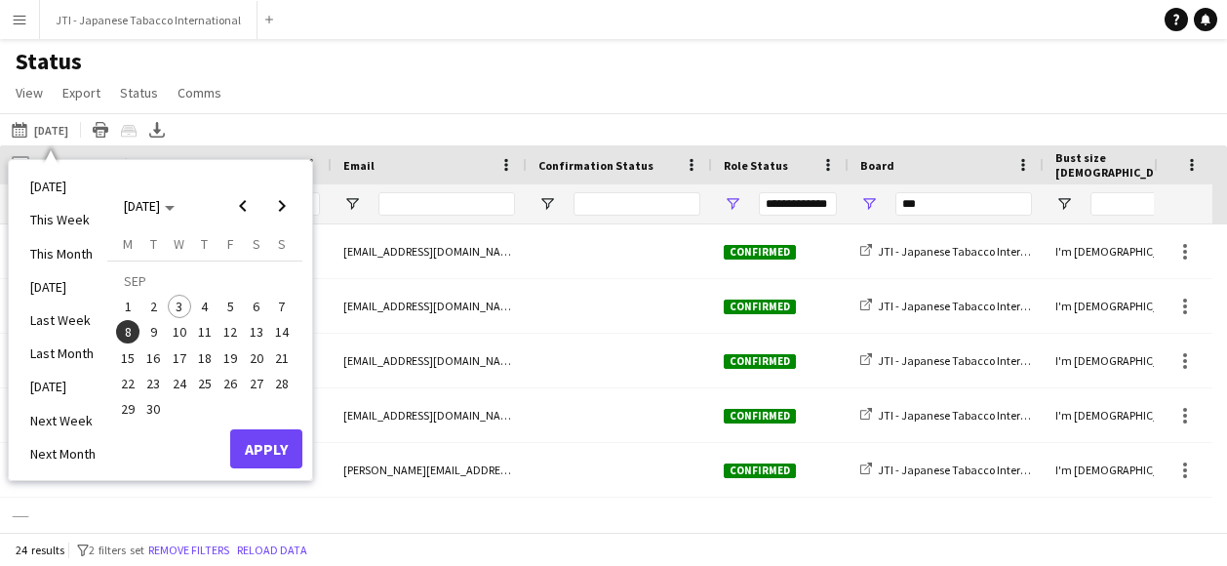
click at [132, 327] on span "8" at bounding box center [127, 331] width 23 height 23
click at [369, 100] on div "Status View Views Default view New view Update view Delete view Edit name Custo…" at bounding box center [613, 80] width 1227 height 66
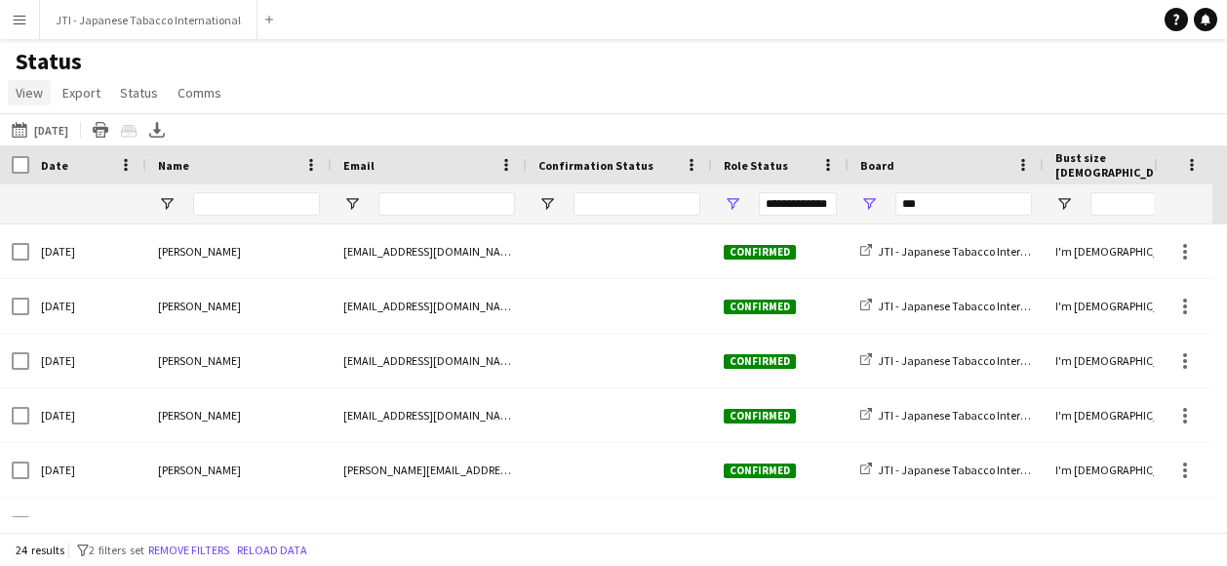
click at [22, 90] on span "View" at bounding box center [29, 93] width 27 height 18
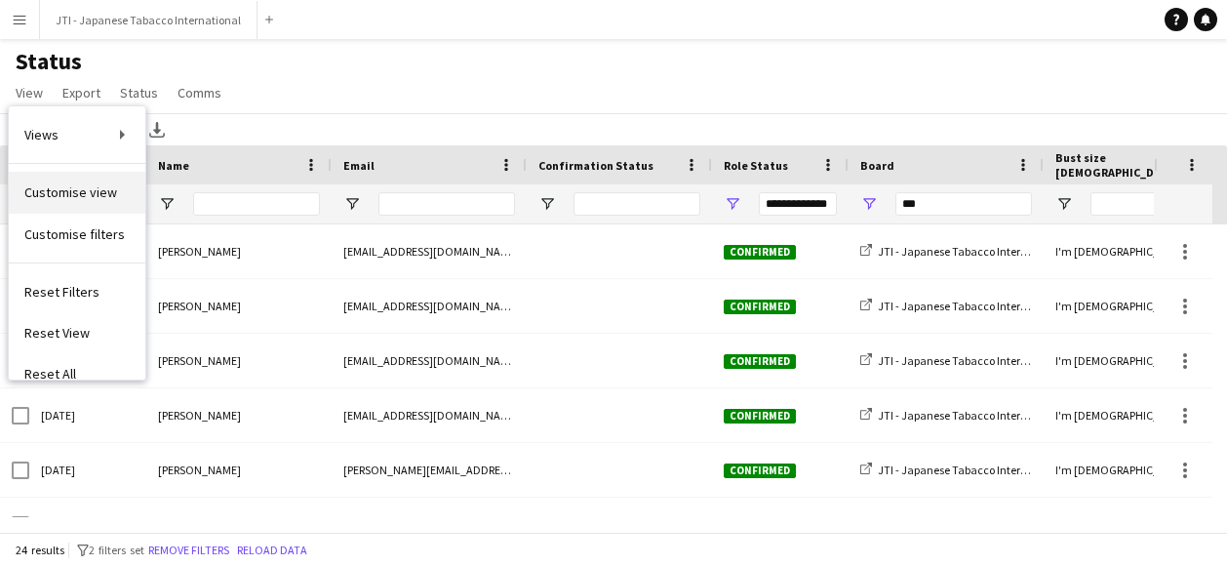
click at [55, 190] on span "Customise view" at bounding box center [70, 192] width 93 height 18
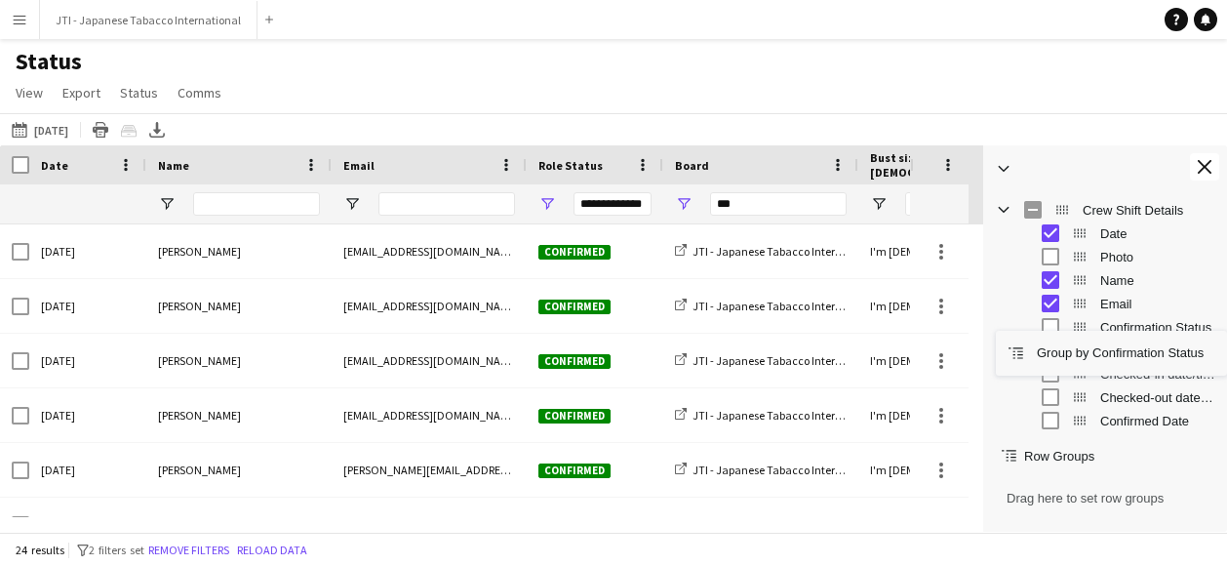
click at [1050, 331] on div "Group by Confirmation Status" at bounding box center [1111, 353] width 231 height 45
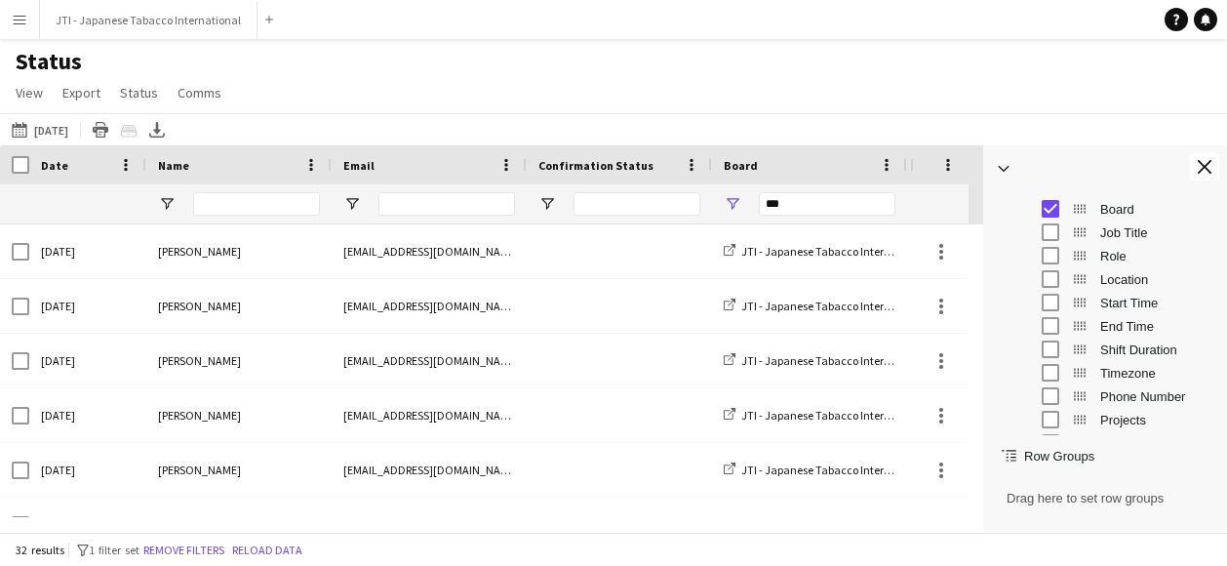
scroll to position [295, 0]
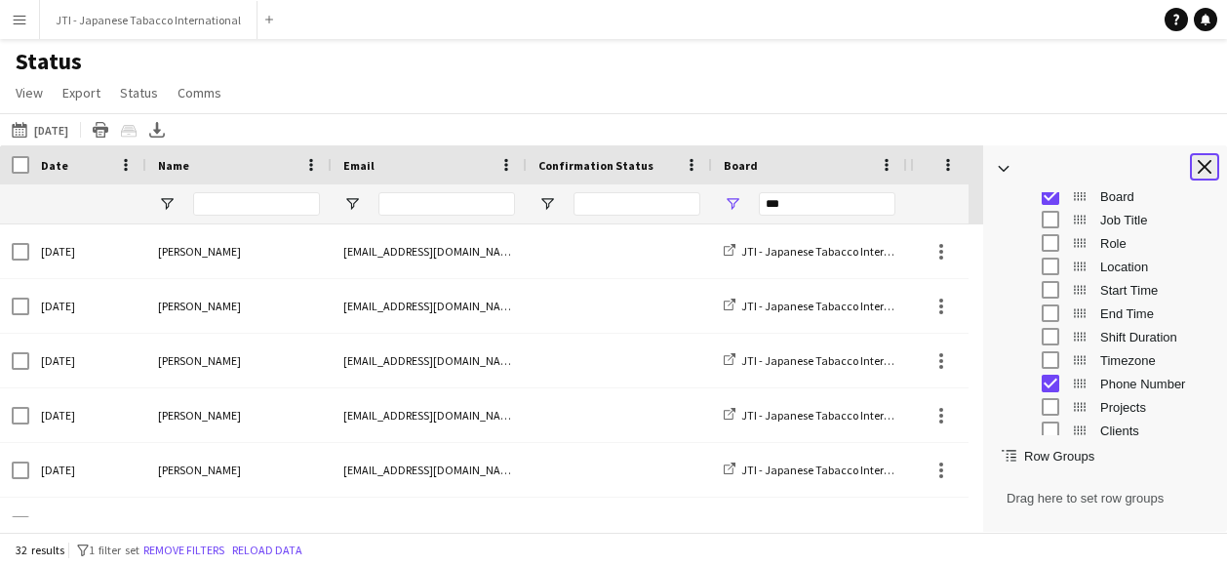
click at [1204, 157] on button "Close tool panel" at bounding box center [1204, 166] width 29 height 27
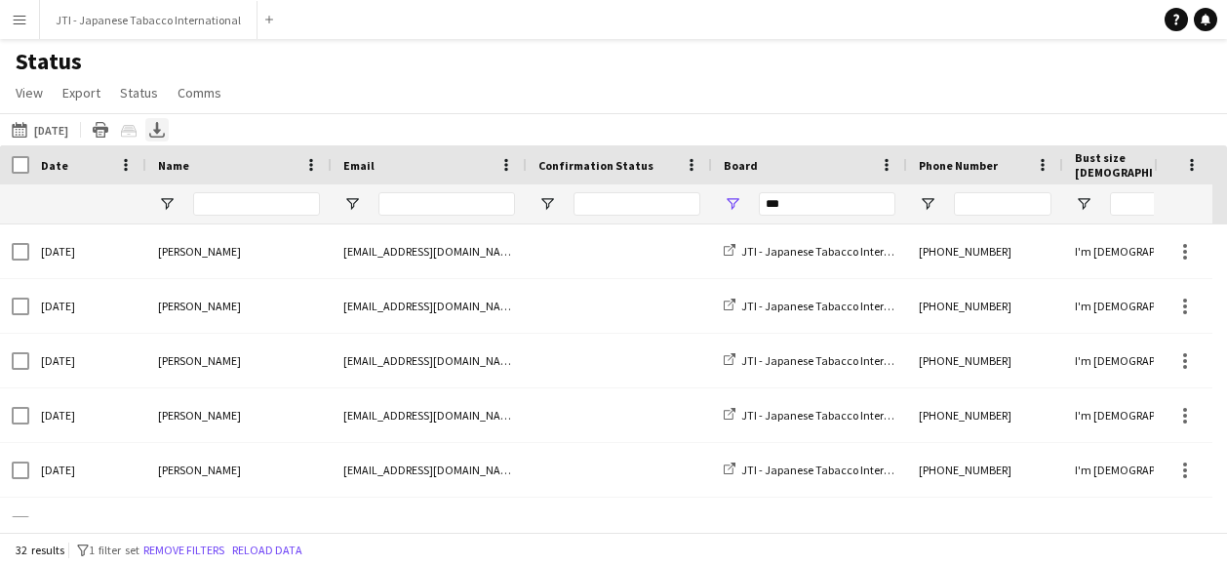
click at [169, 134] on div "Export XLSX" at bounding box center [156, 129] width 23 height 23
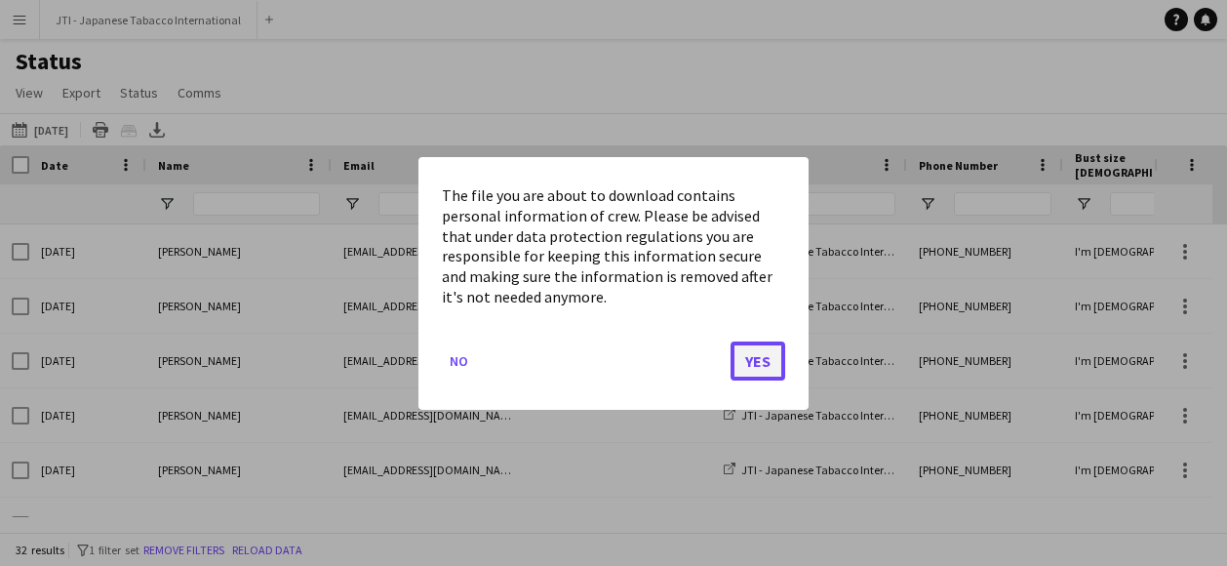
click at [751, 360] on button "Yes" at bounding box center [758, 359] width 55 height 39
